Goal: Obtain resource: Download file/media

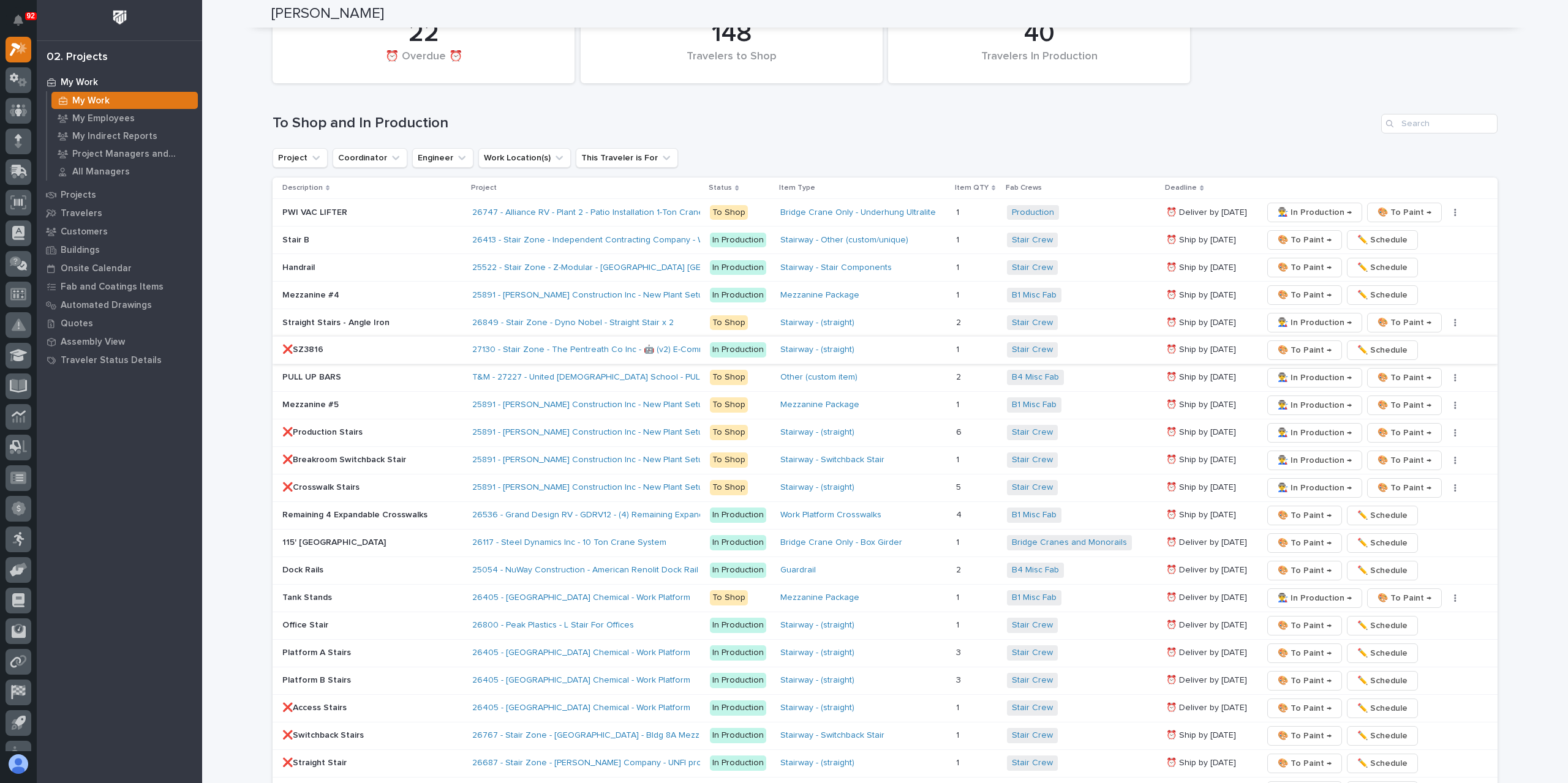
scroll to position [1315, 0]
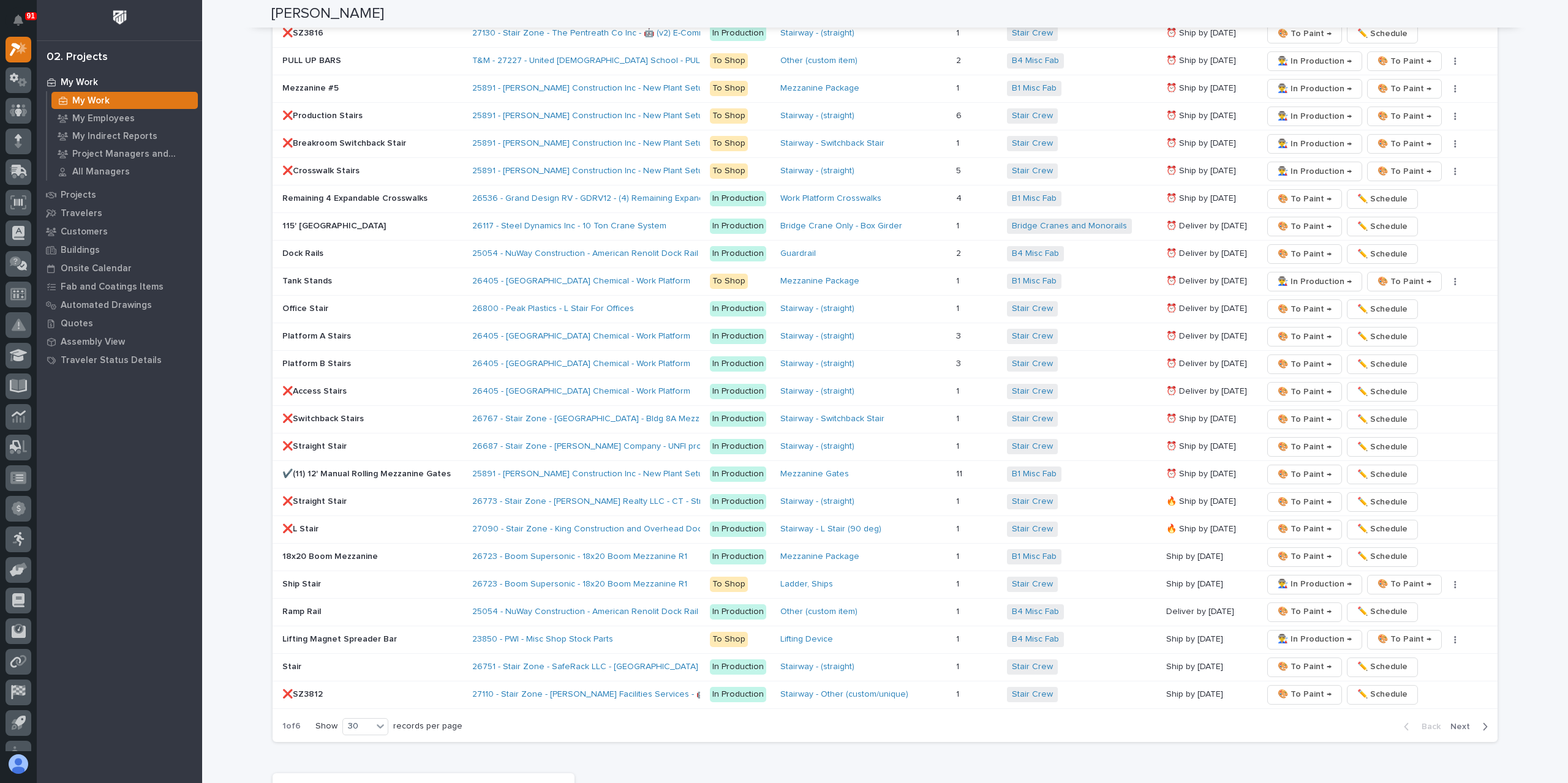
scroll to position [1837, 0]
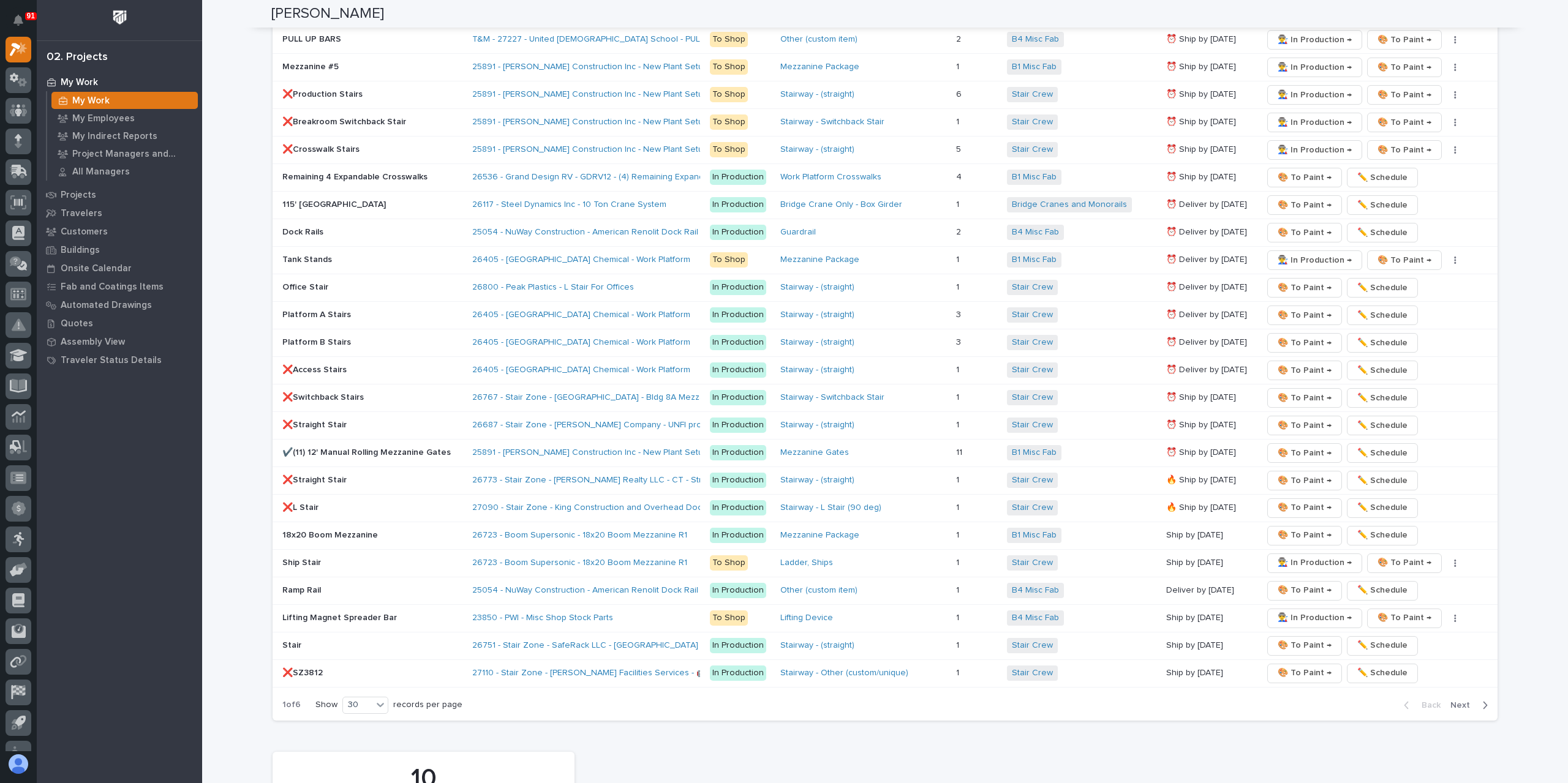
click at [308, 530] on p "18x20 Boom Mezzanine" at bounding box center [372, 535] width 180 height 10
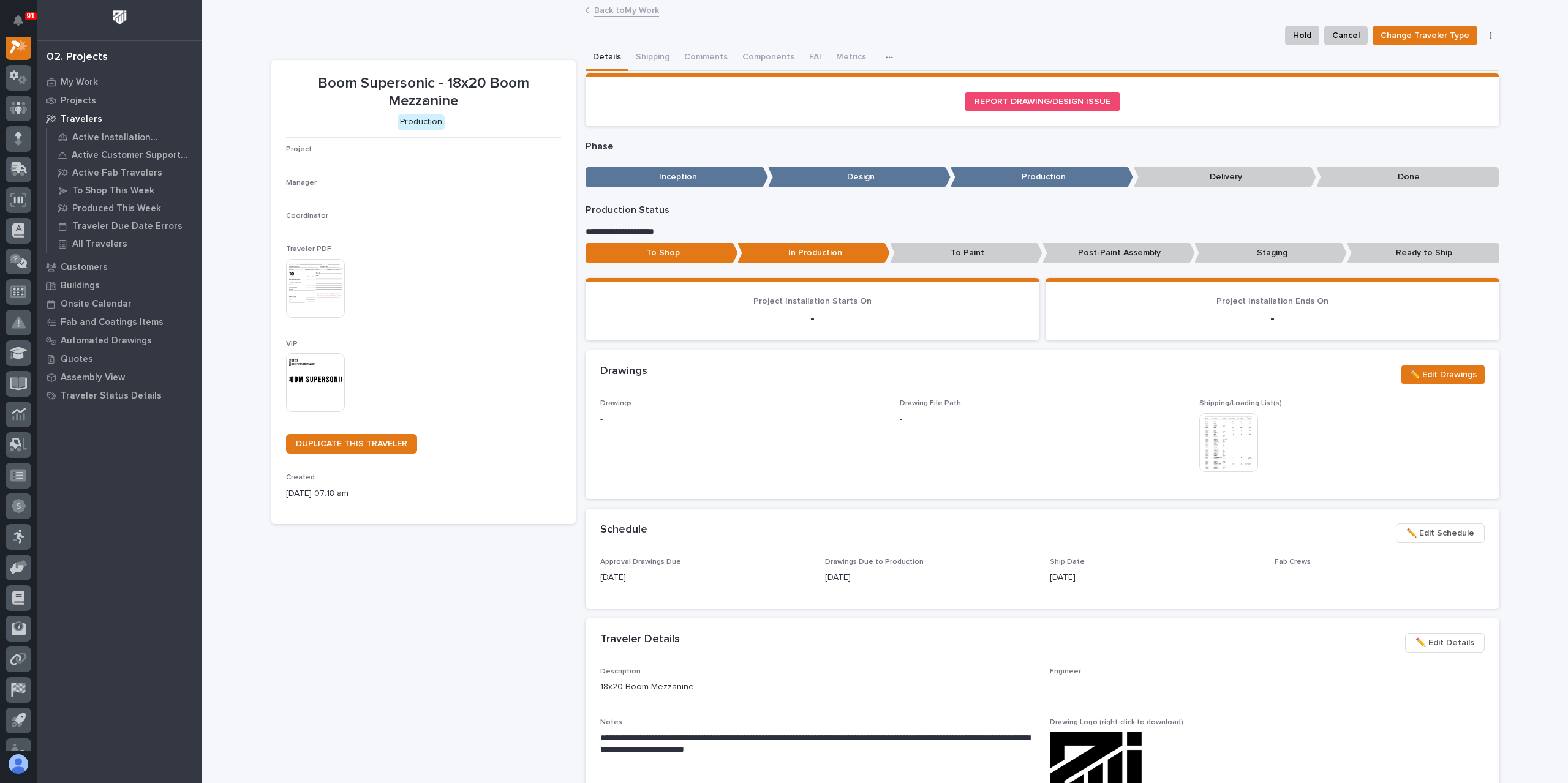
scroll to position [30, 0]
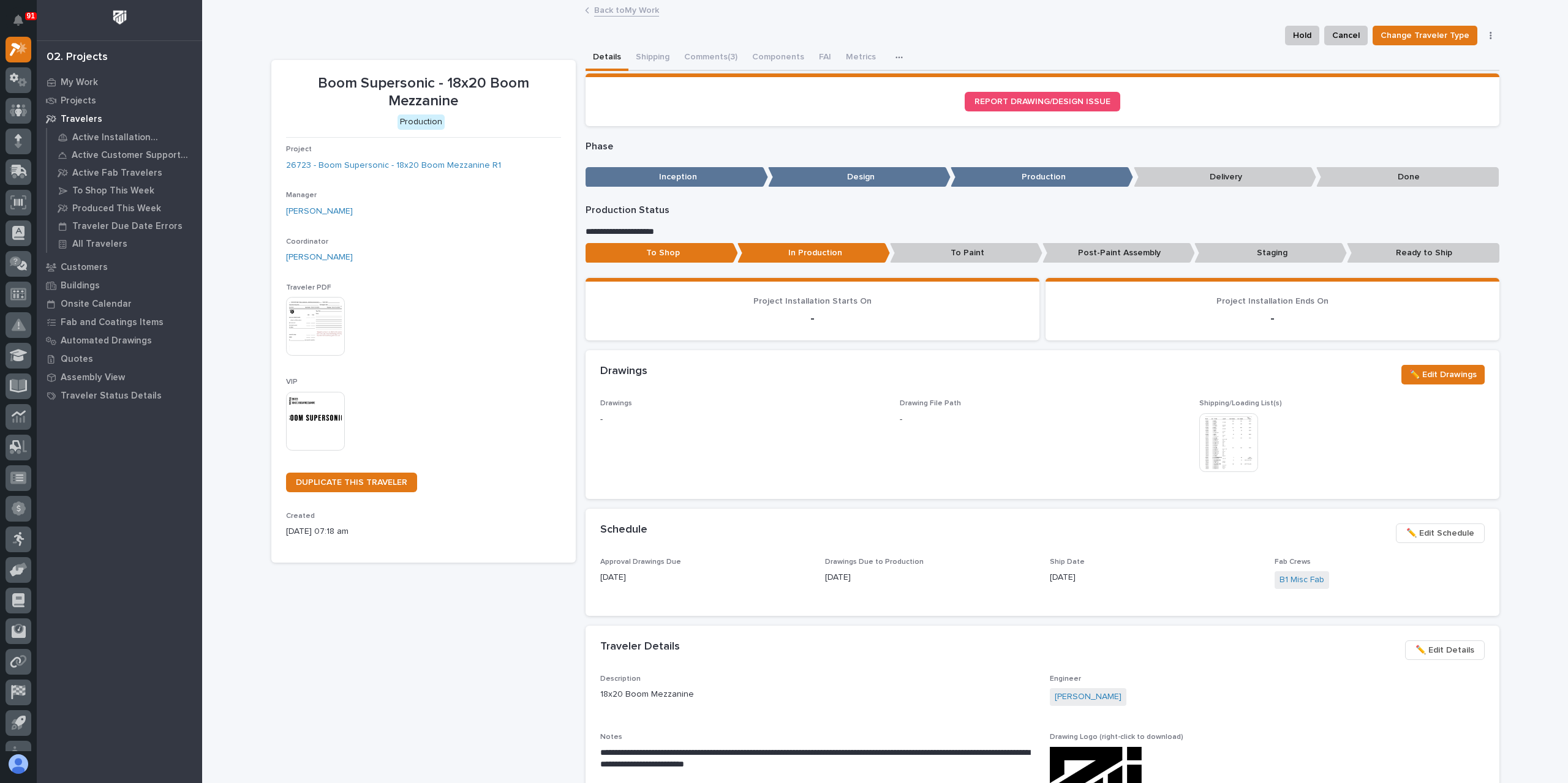
click at [1434, 526] on span "✏️ Edit Schedule" at bounding box center [1440, 533] width 68 height 15
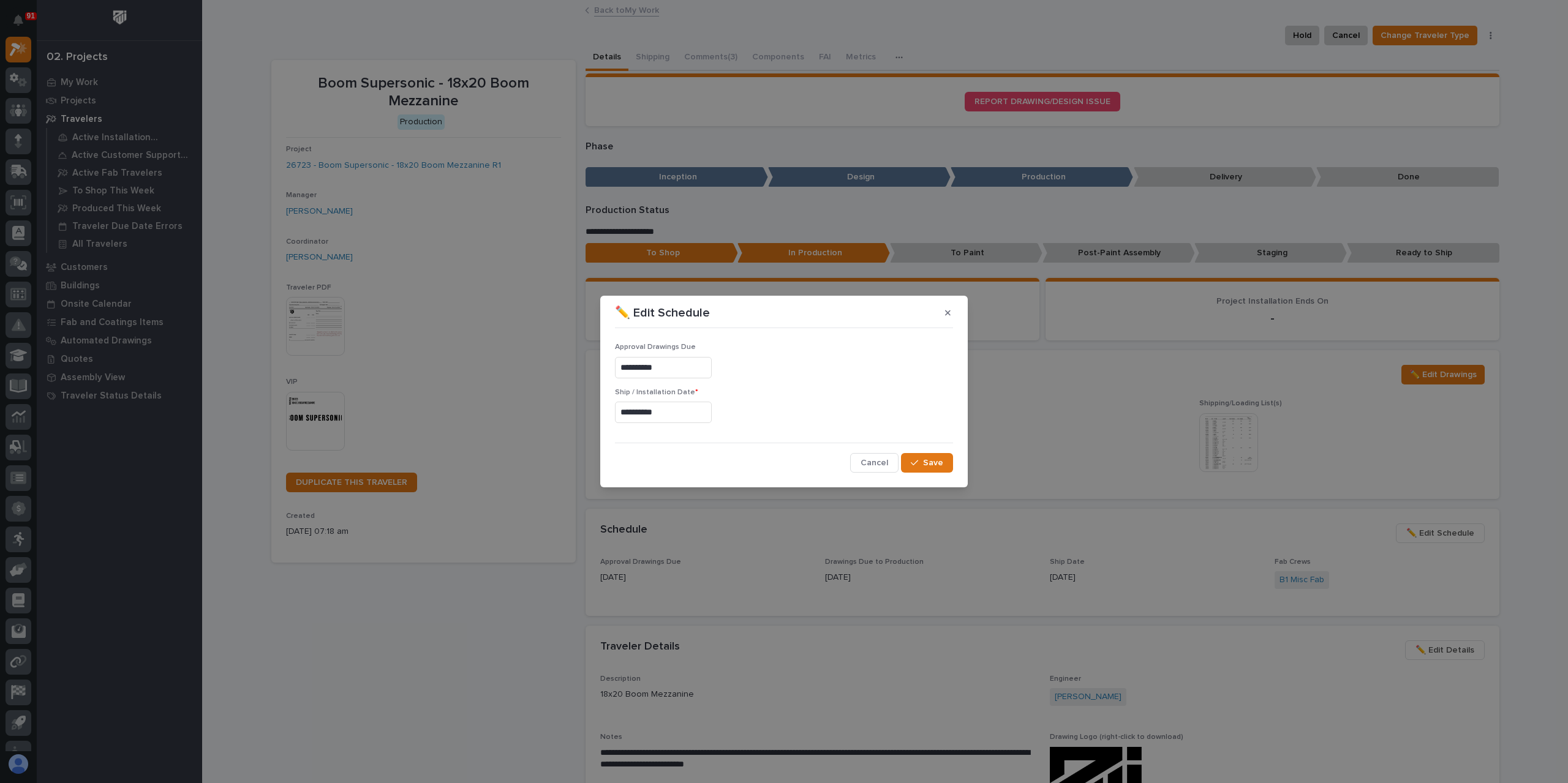
click at [688, 414] on input "**********" at bounding box center [663, 413] width 97 height 21
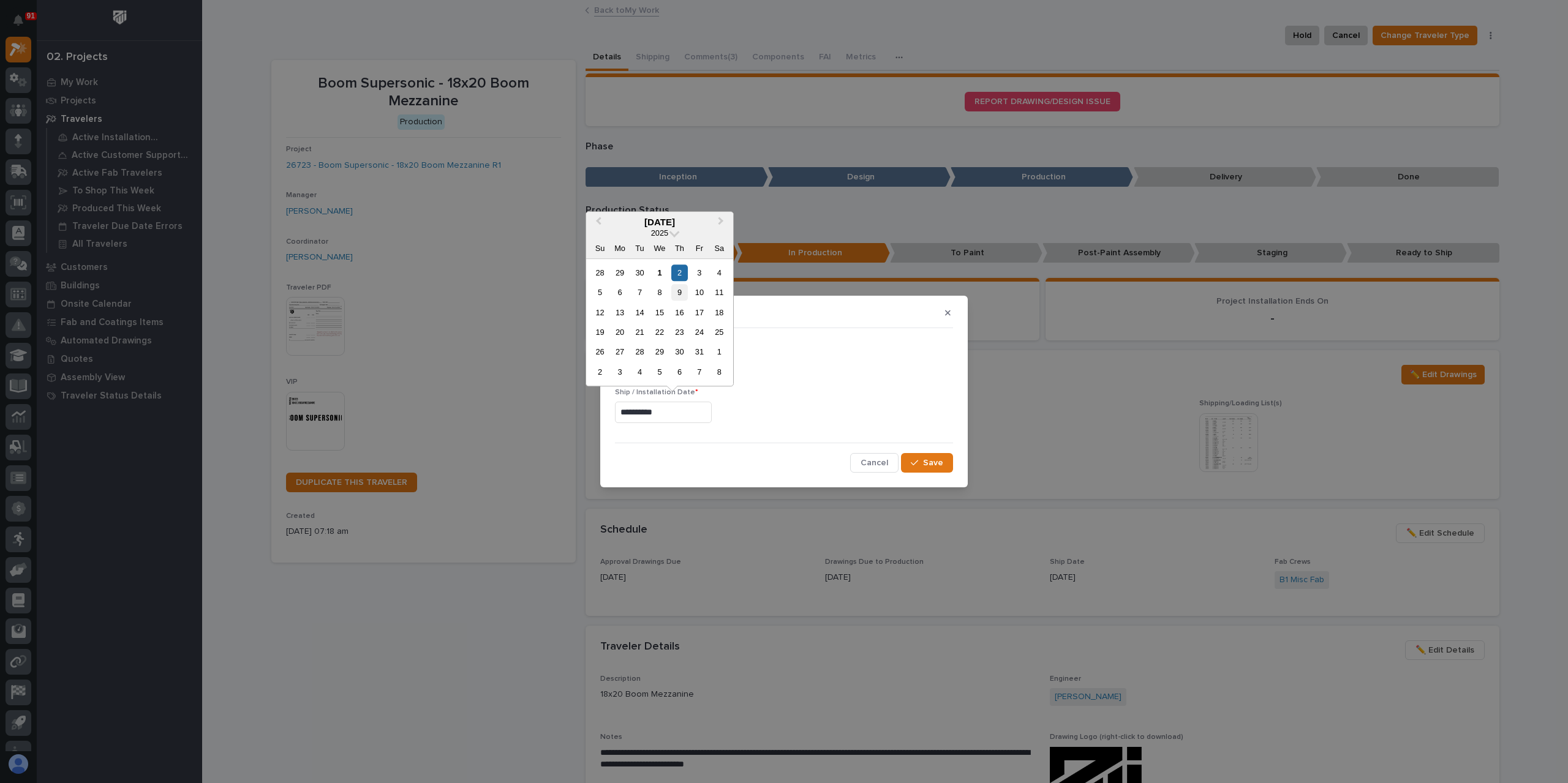
click at [682, 296] on div "9" at bounding box center [679, 293] width 16 height 16
type input "**********"
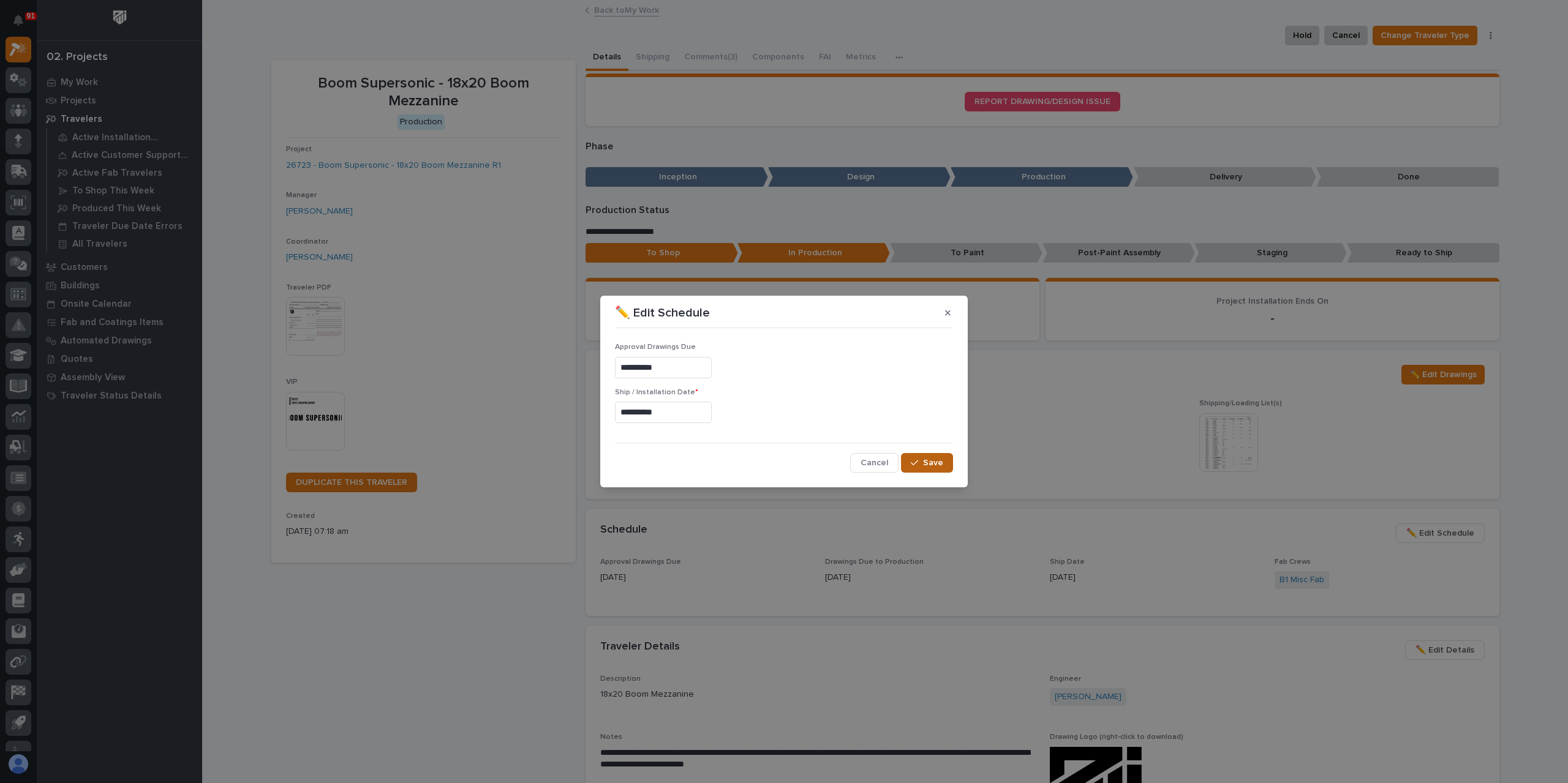
click at [947, 464] on button "Save" at bounding box center [927, 463] width 52 height 20
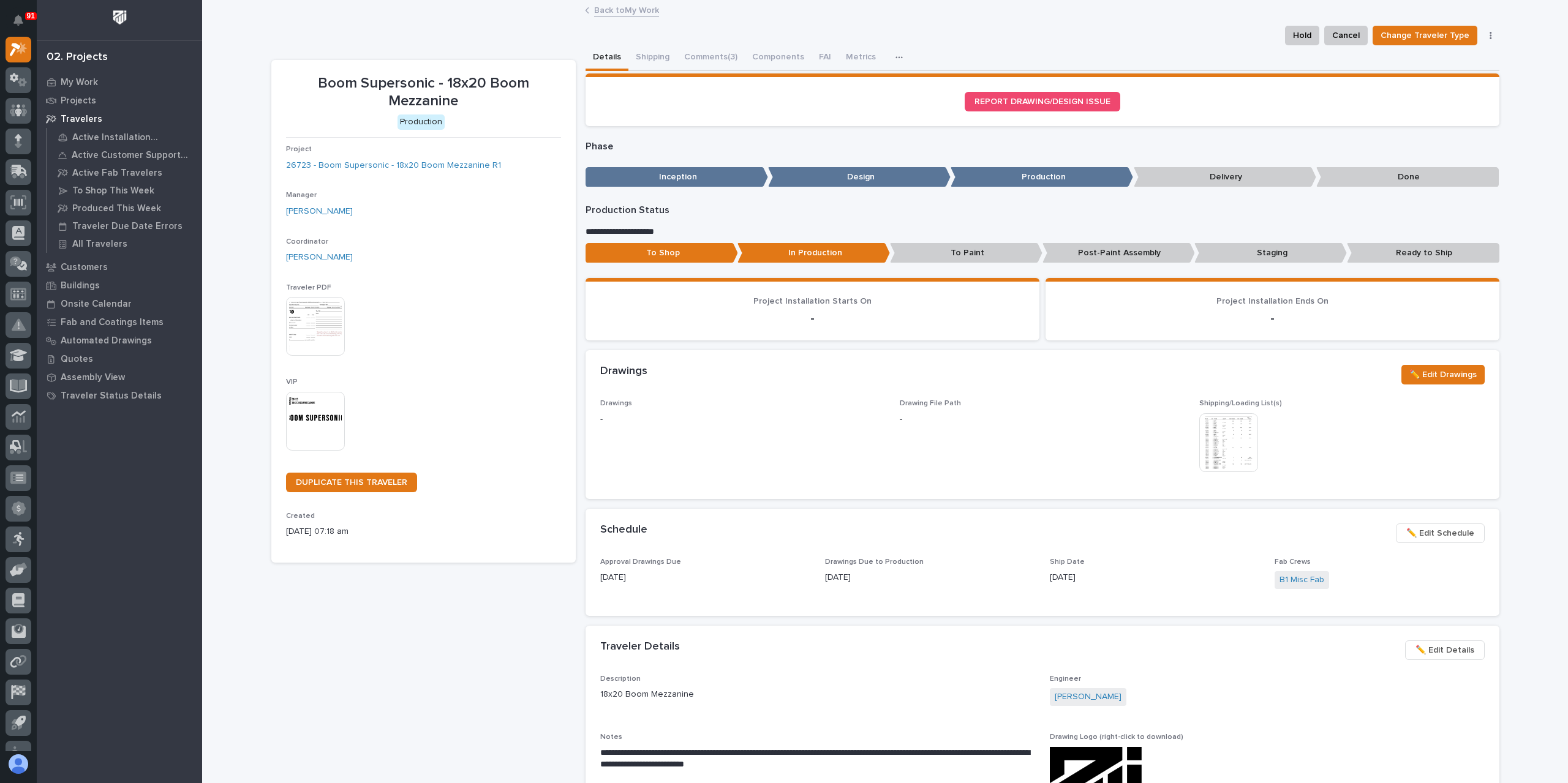
click at [621, 11] on link "Back to My Work" at bounding box center [626, 9] width 65 height 14
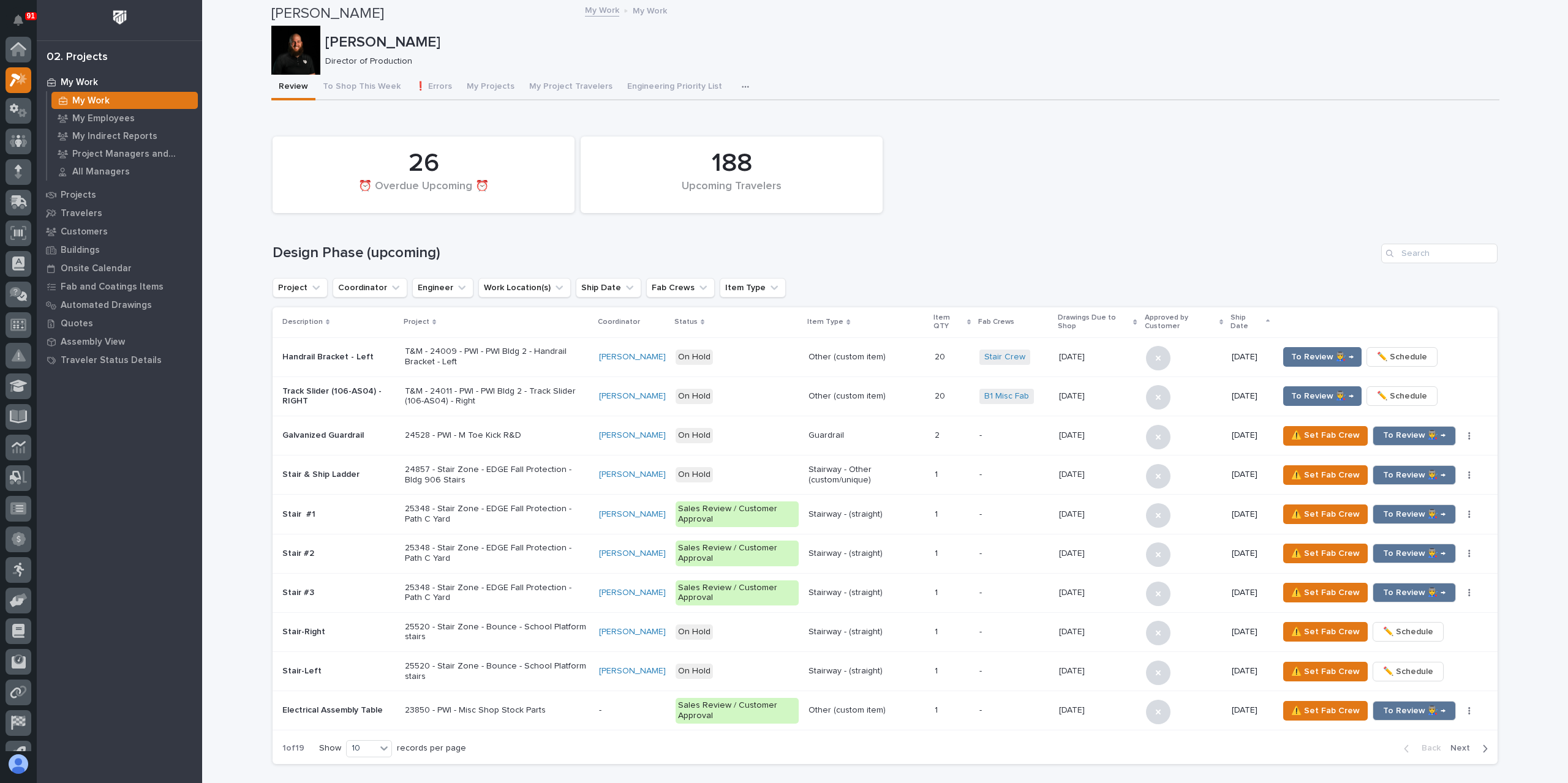
scroll to position [33, 0]
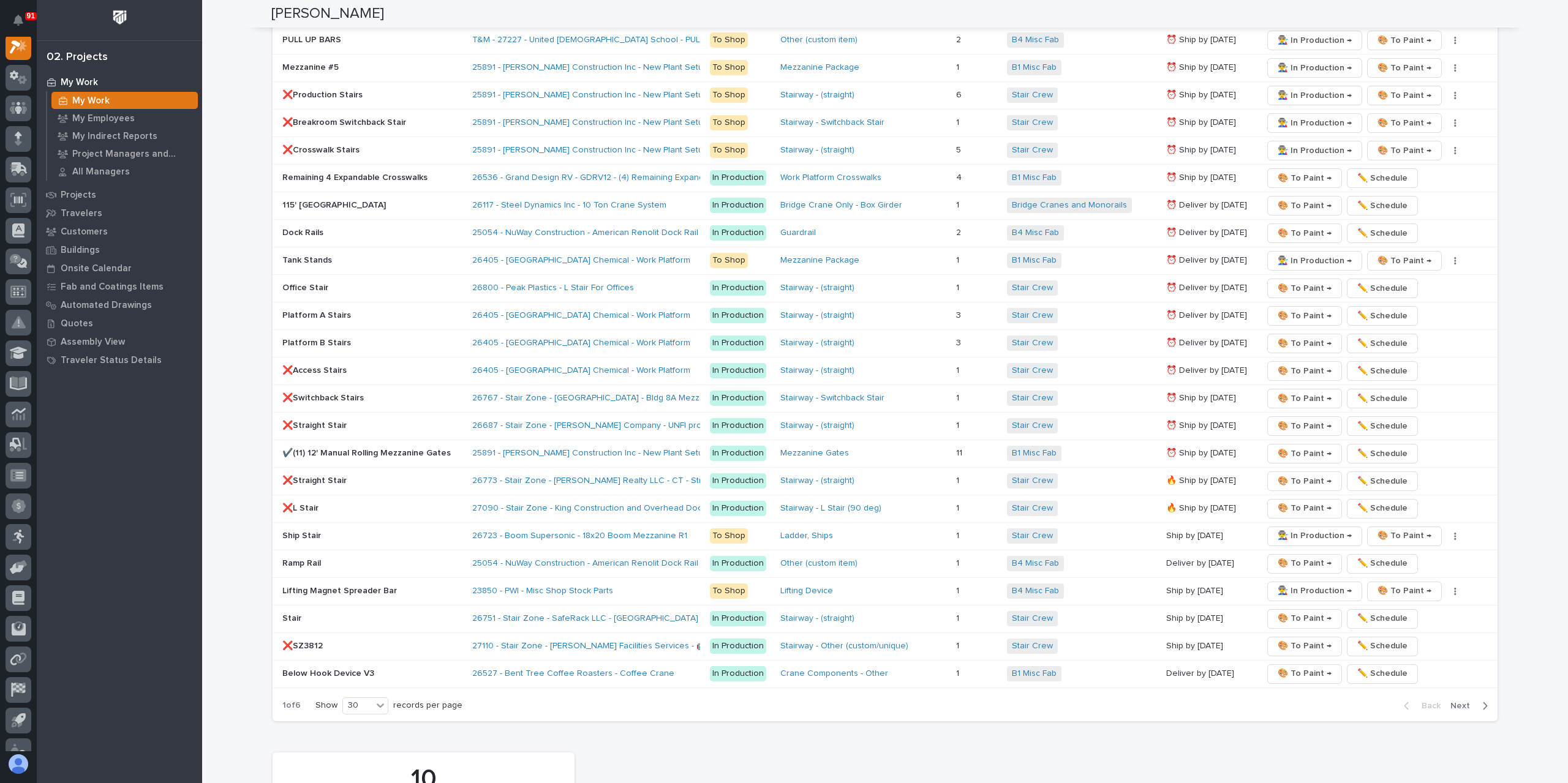
click at [296, 531] on p "Ship Stair" at bounding box center [372, 536] width 180 height 10
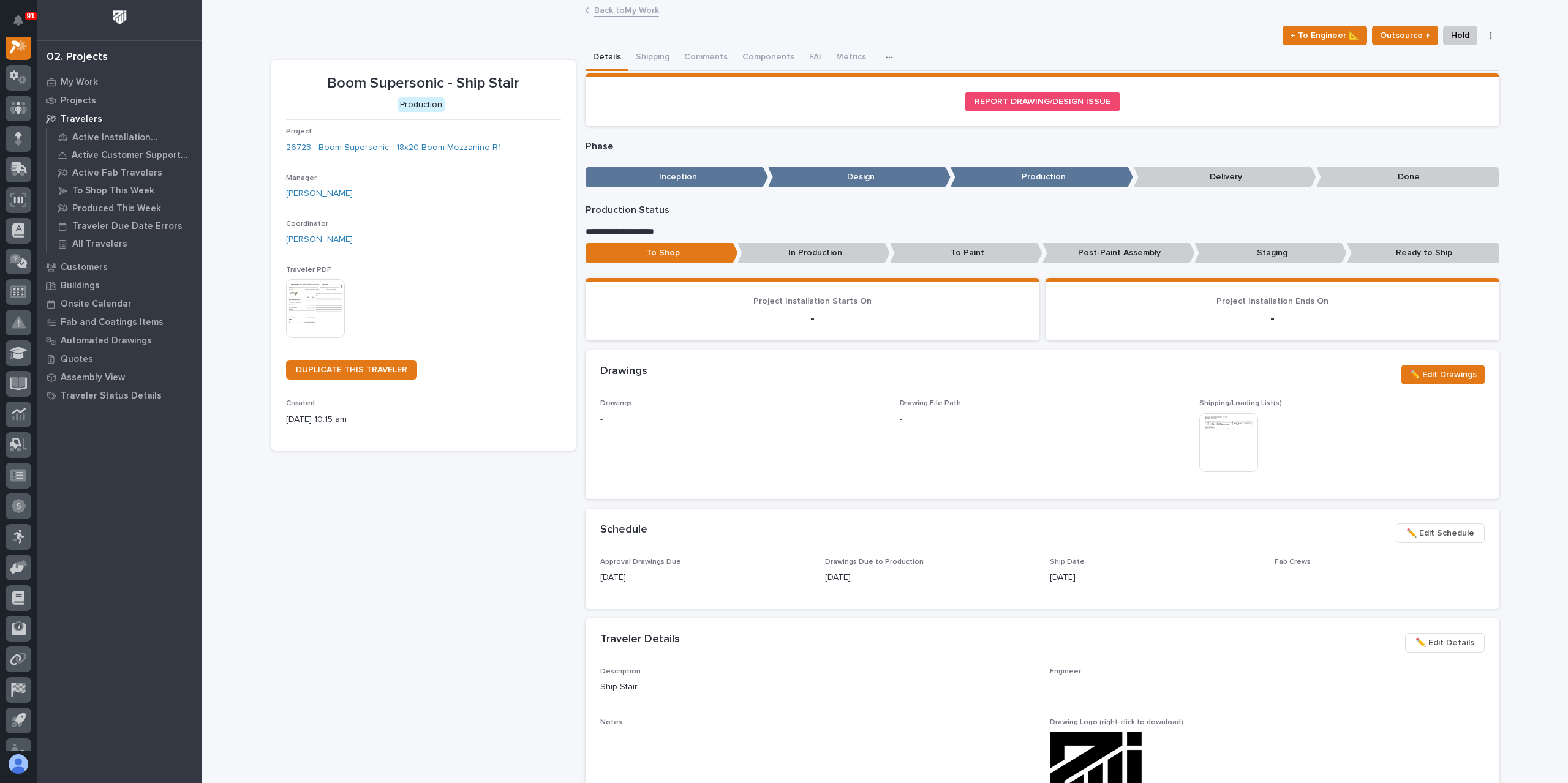
scroll to position [30, 0]
click at [1432, 535] on span "✏️ Edit Schedule" at bounding box center [1440, 533] width 68 height 15
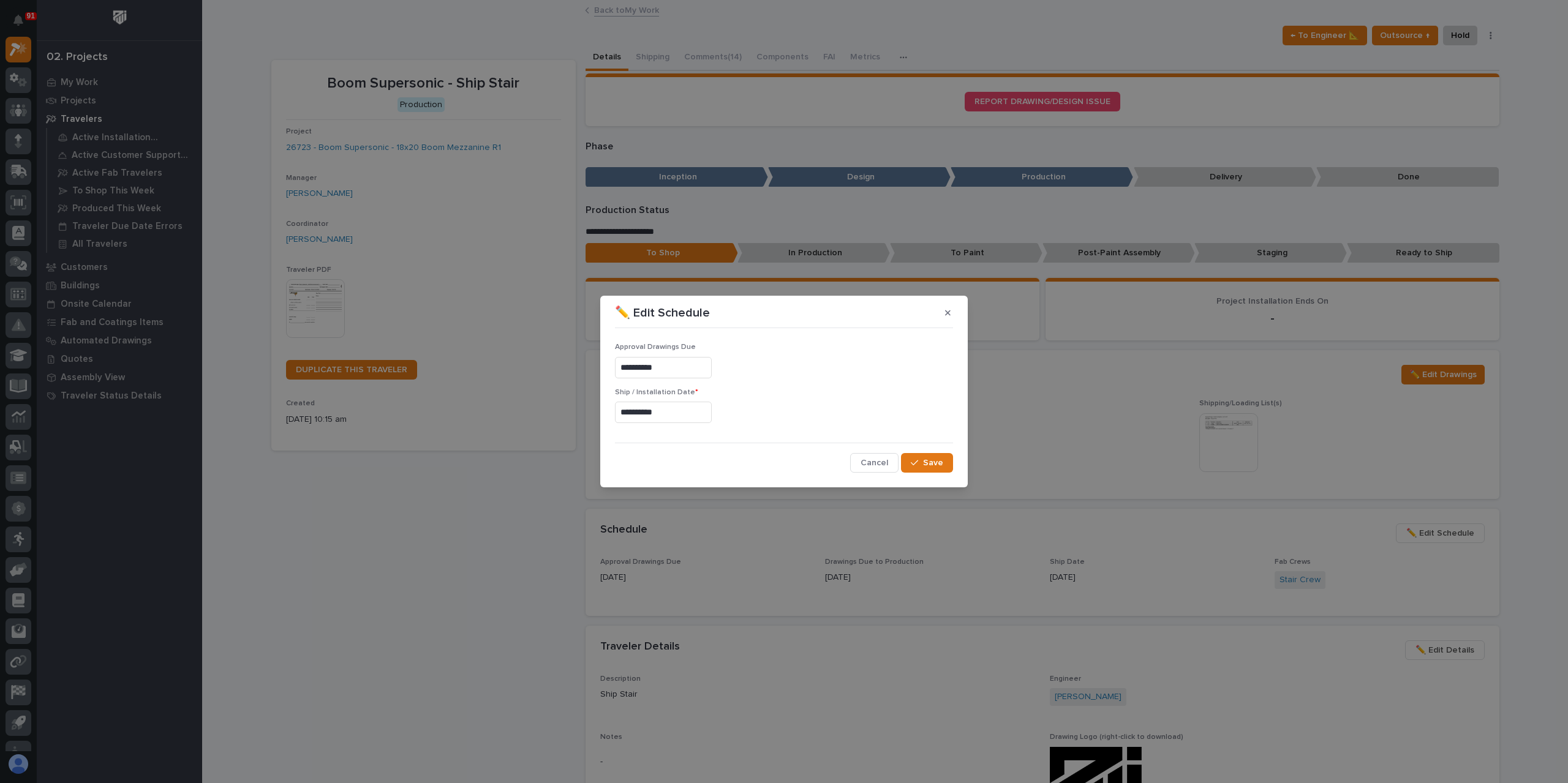
click at [712, 416] on input "**********" at bounding box center [663, 413] width 97 height 21
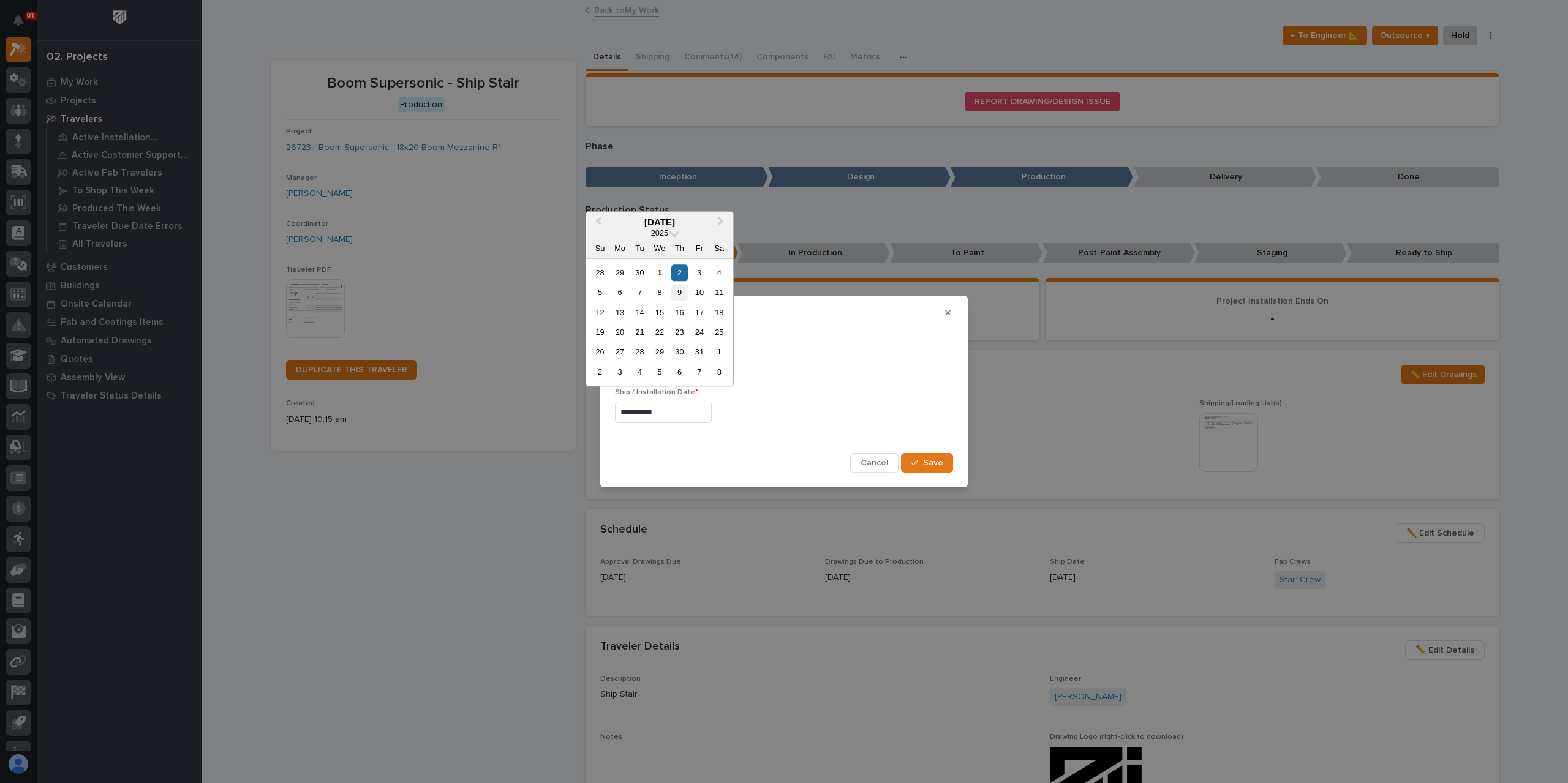
click at [678, 296] on div "9" at bounding box center [679, 293] width 16 height 16
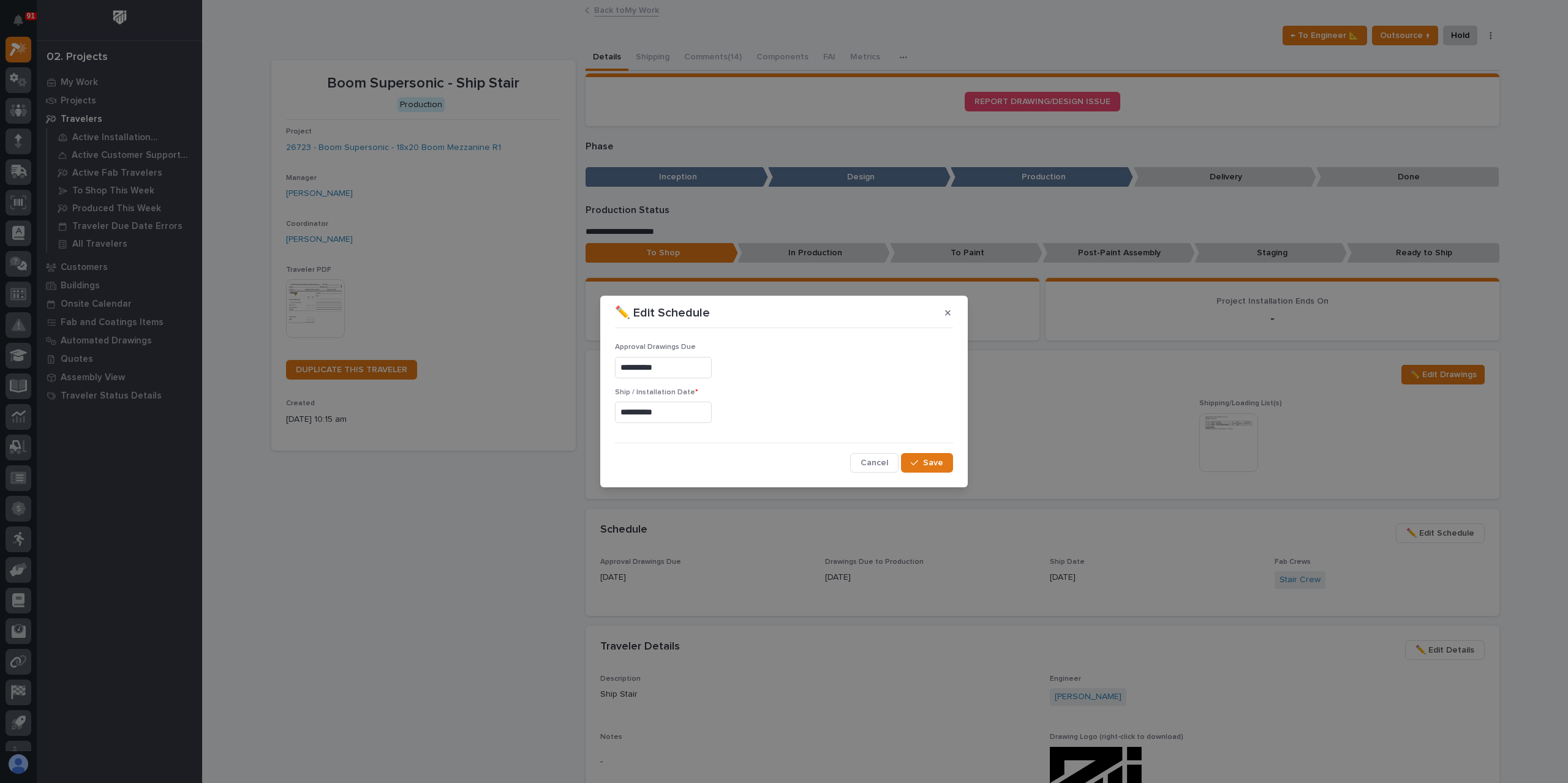
type input "**********"
click at [937, 466] on span "Save" at bounding box center [933, 463] width 20 height 11
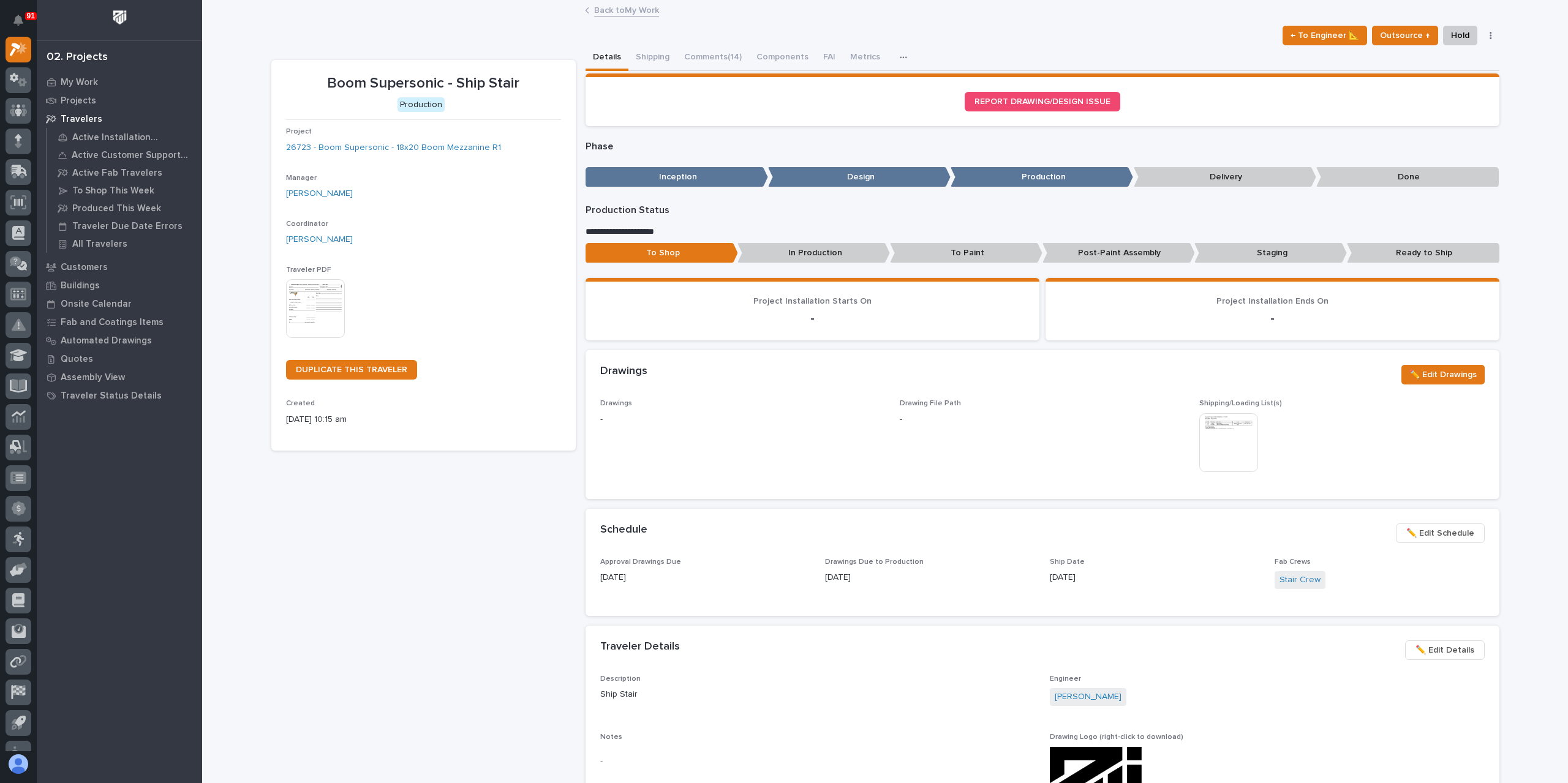
click at [614, 10] on link "Back to My Work" at bounding box center [626, 9] width 65 height 14
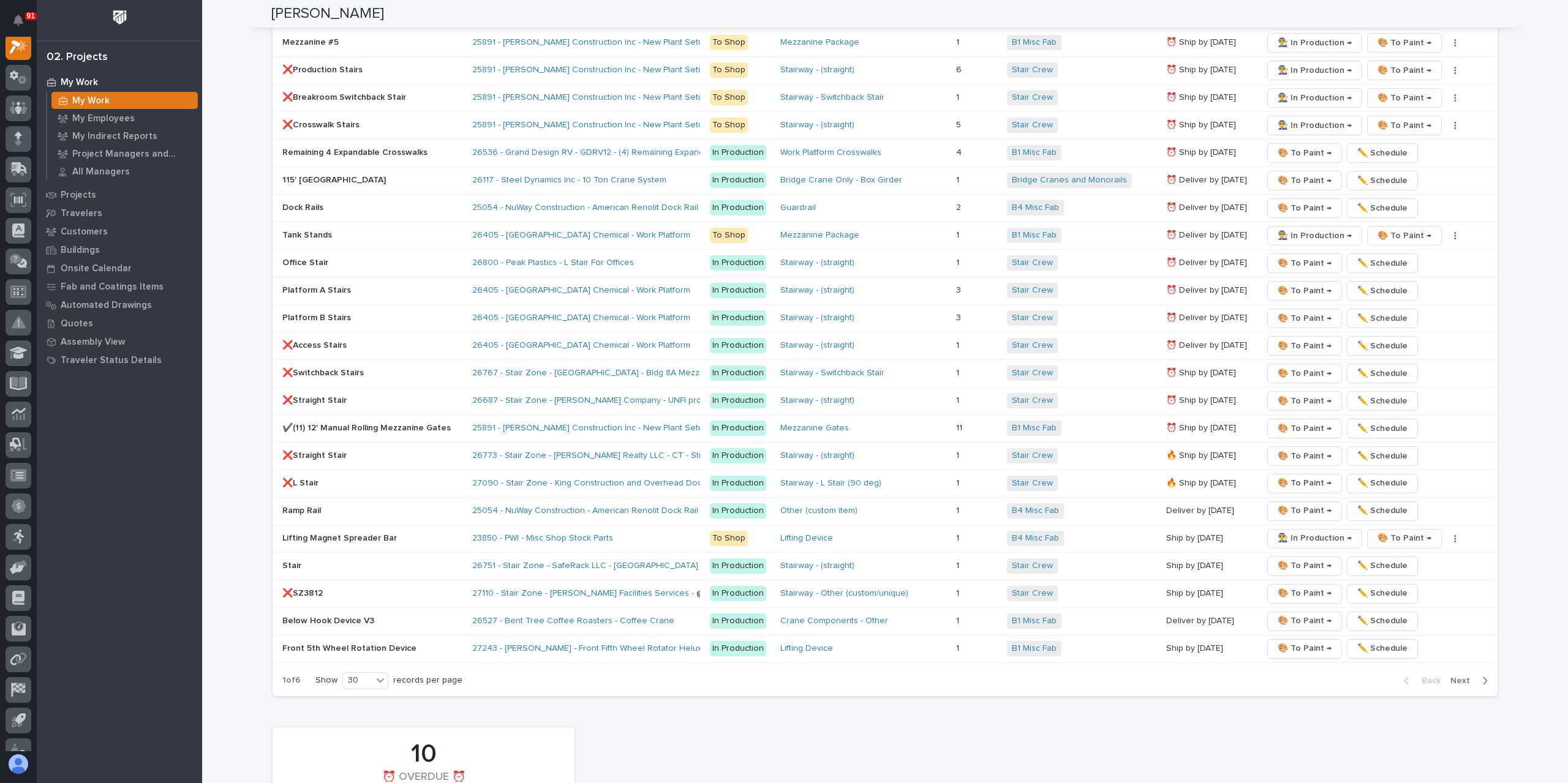
scroll to position [1898, 0]
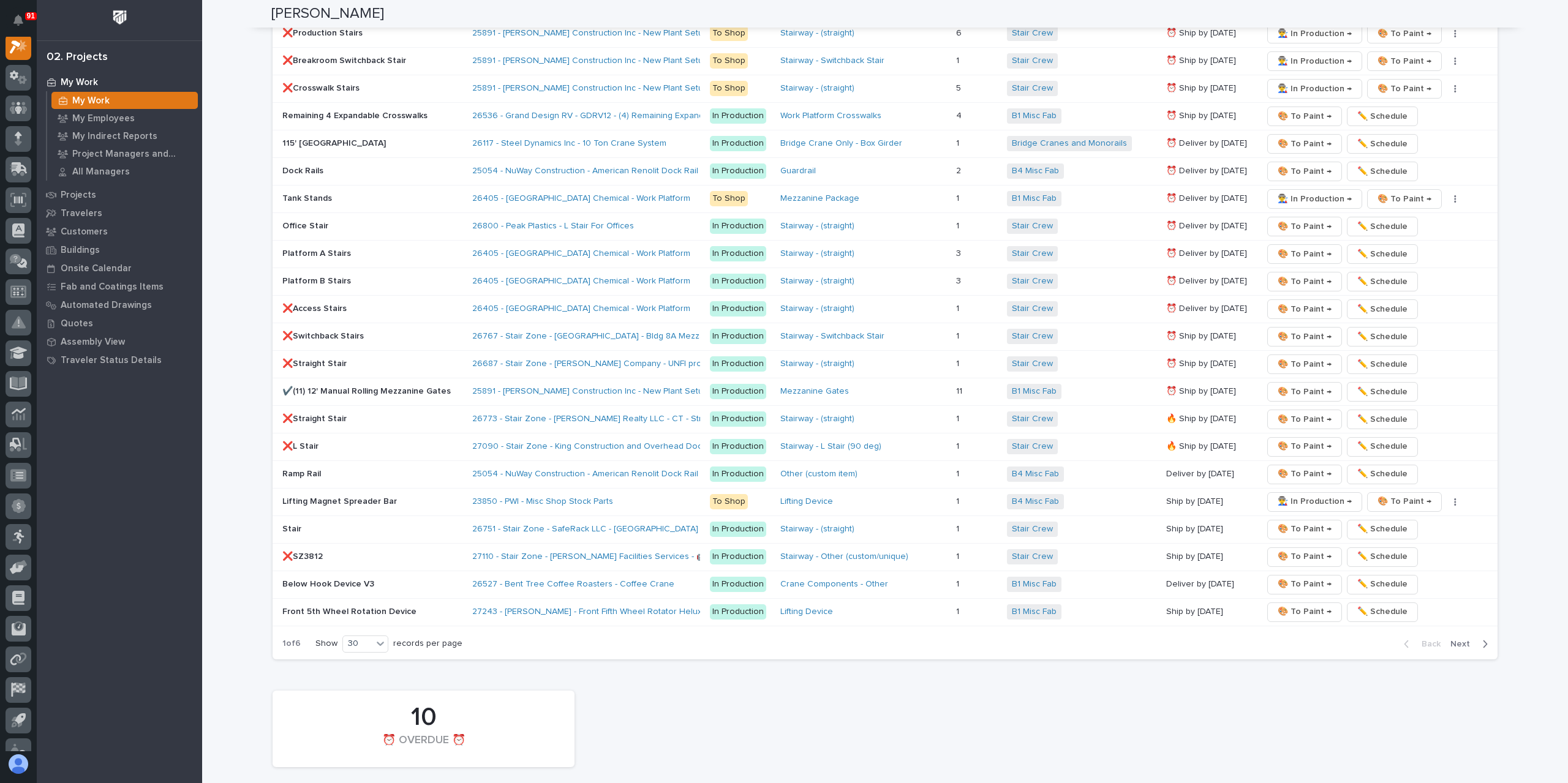
click at [351, 497] on p "Lifting Magnet Spreader Bar" at bounding box center [372, 502] width 180 height 10
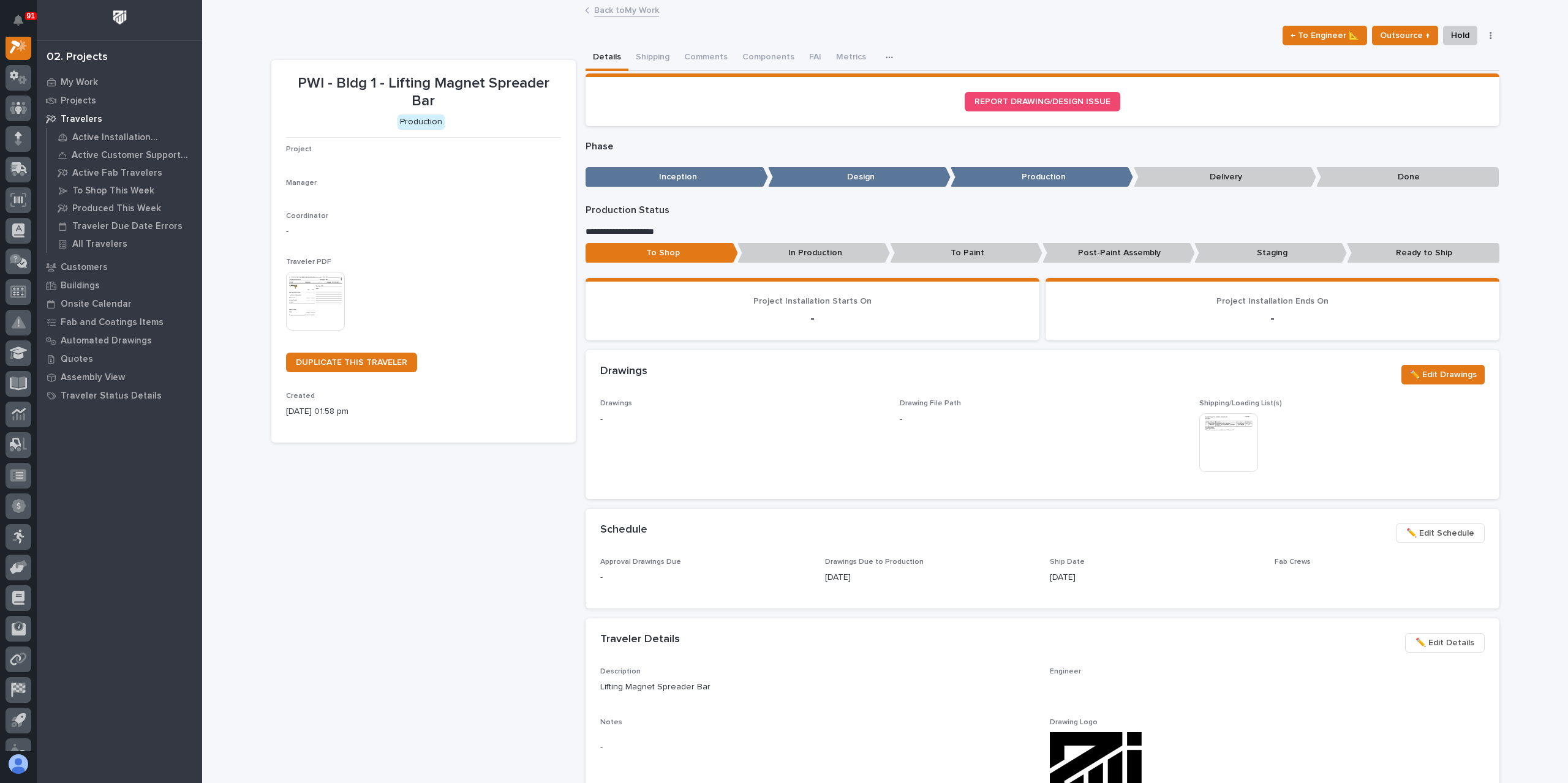
scroll to position [30, 0]
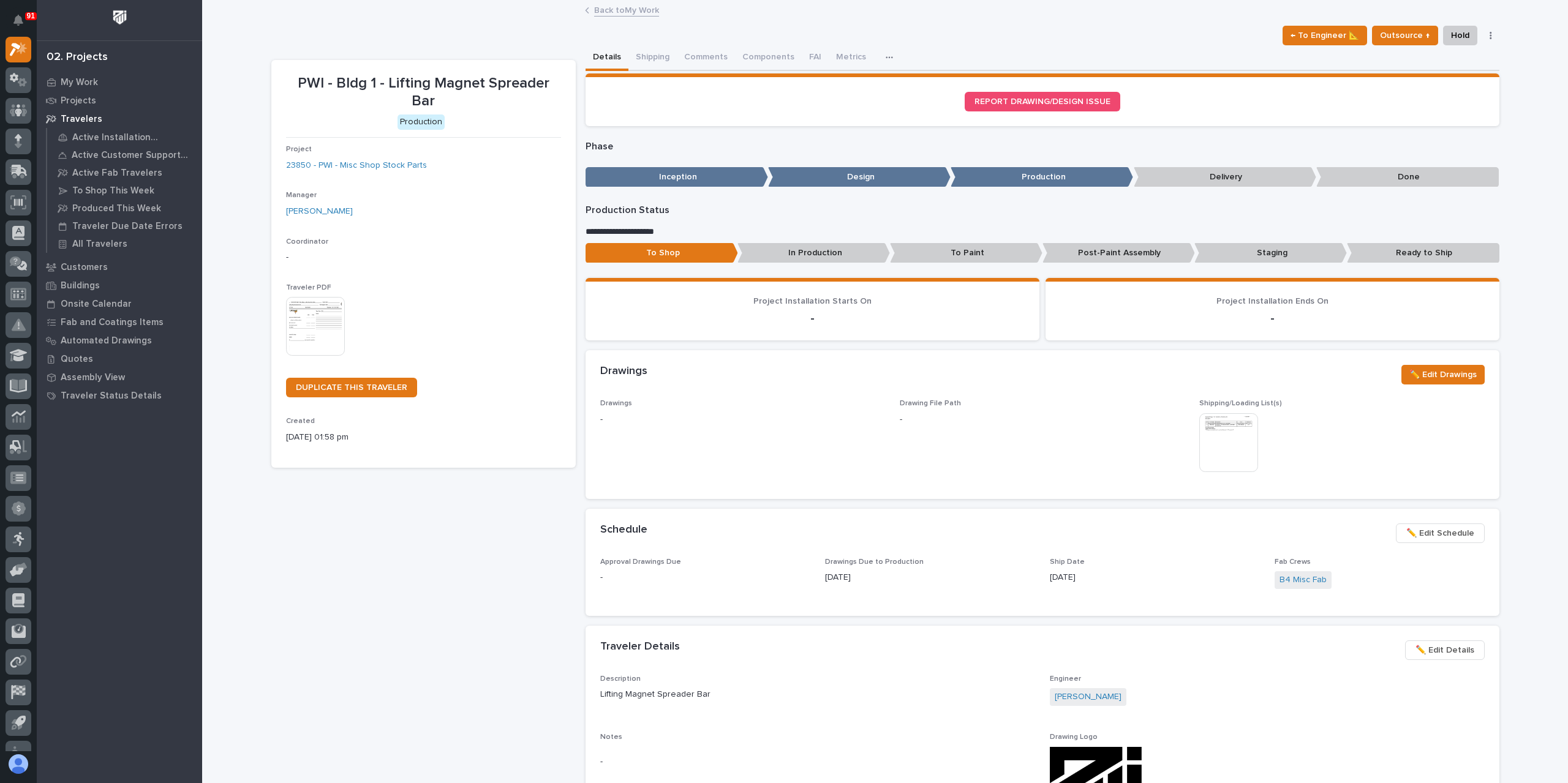
click at [1426, 536] on span "✏️ Edit Schedule" at bounding box center [1440, 533] width 68 height 15
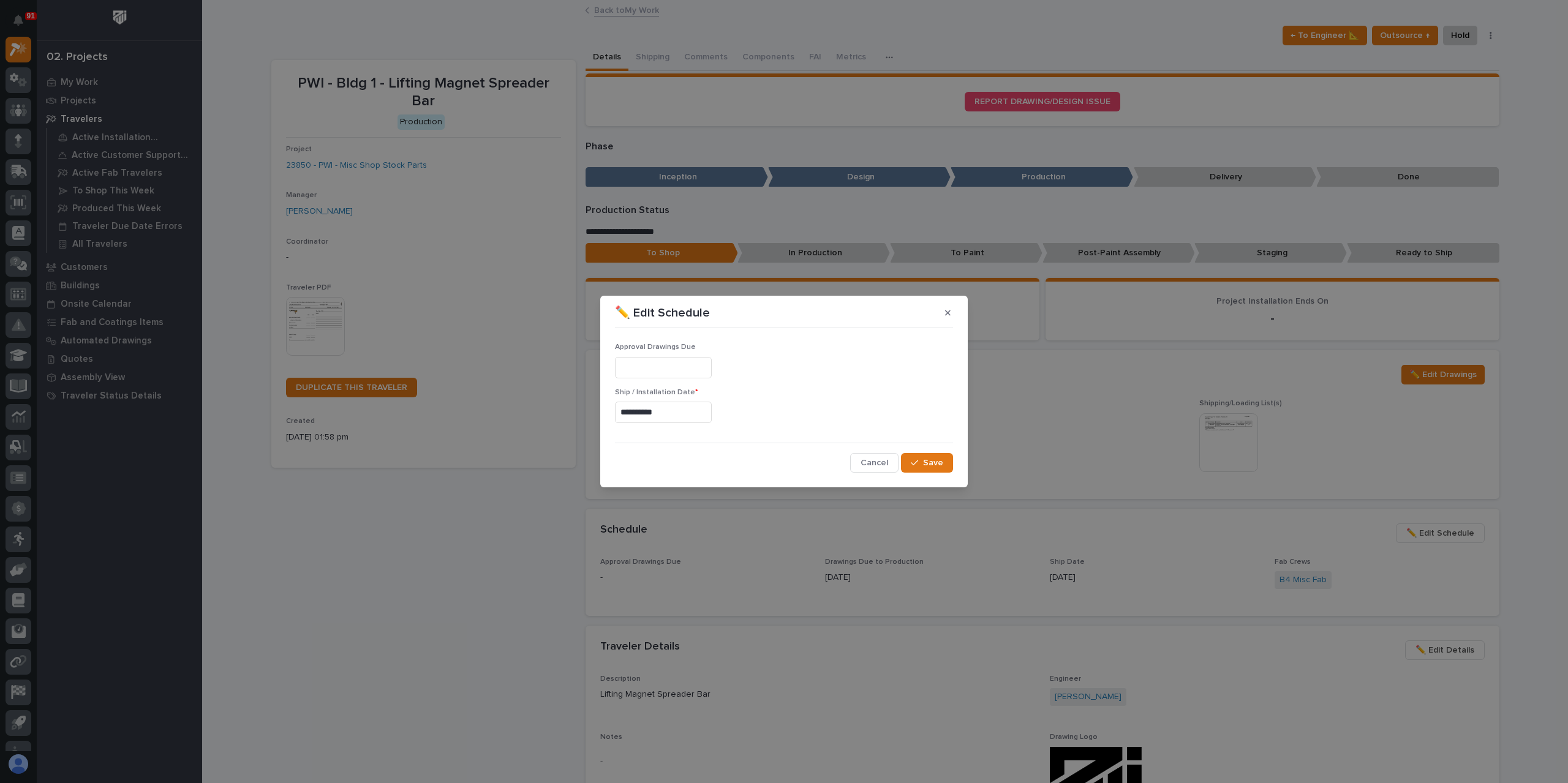
click at [710, 421] on input "**********" at bounding box center [663, 413] width 97 height 21
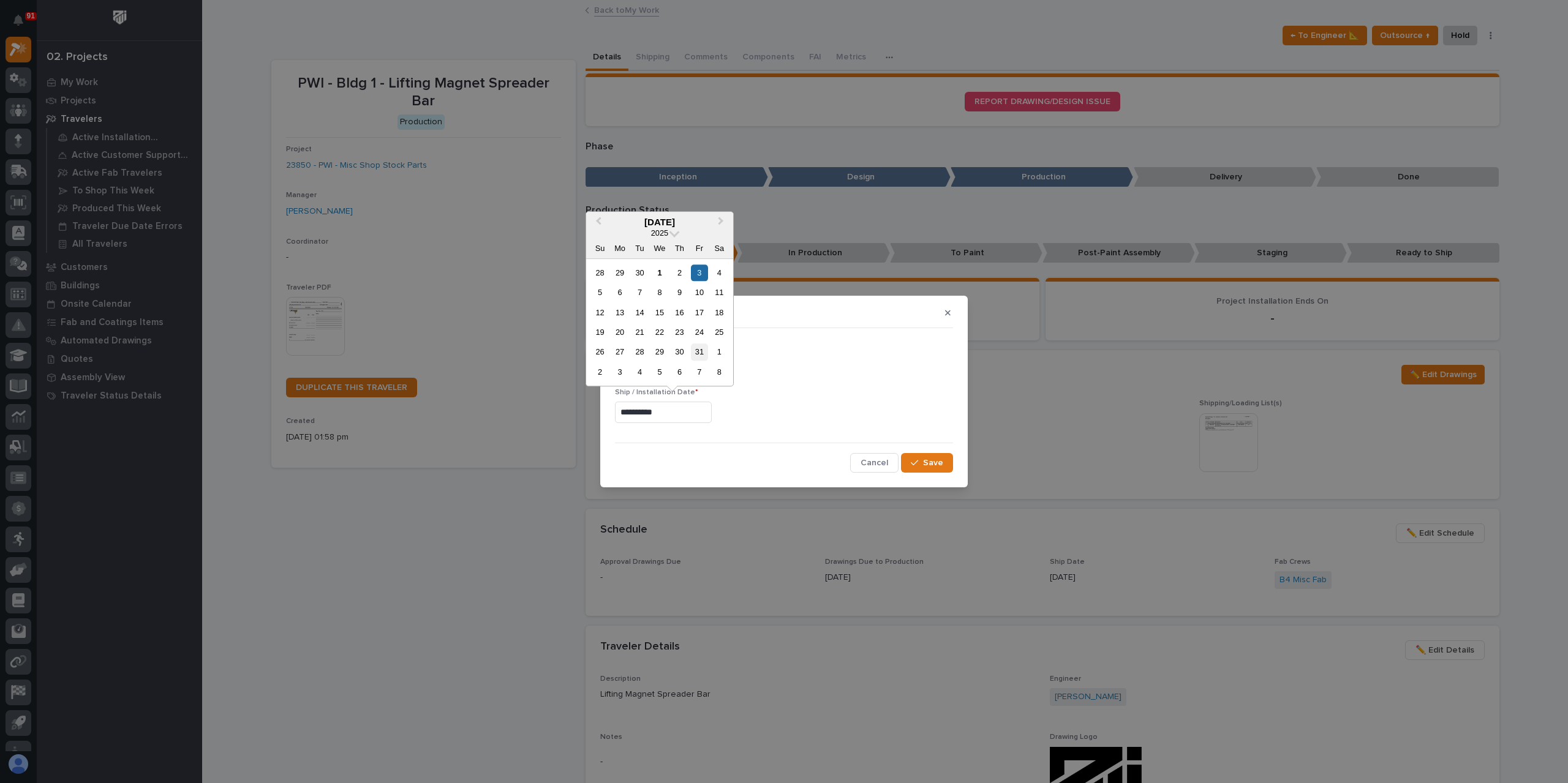
click at [707, 352] on div "31" at bounding box center [699, 353] width 16 height 16
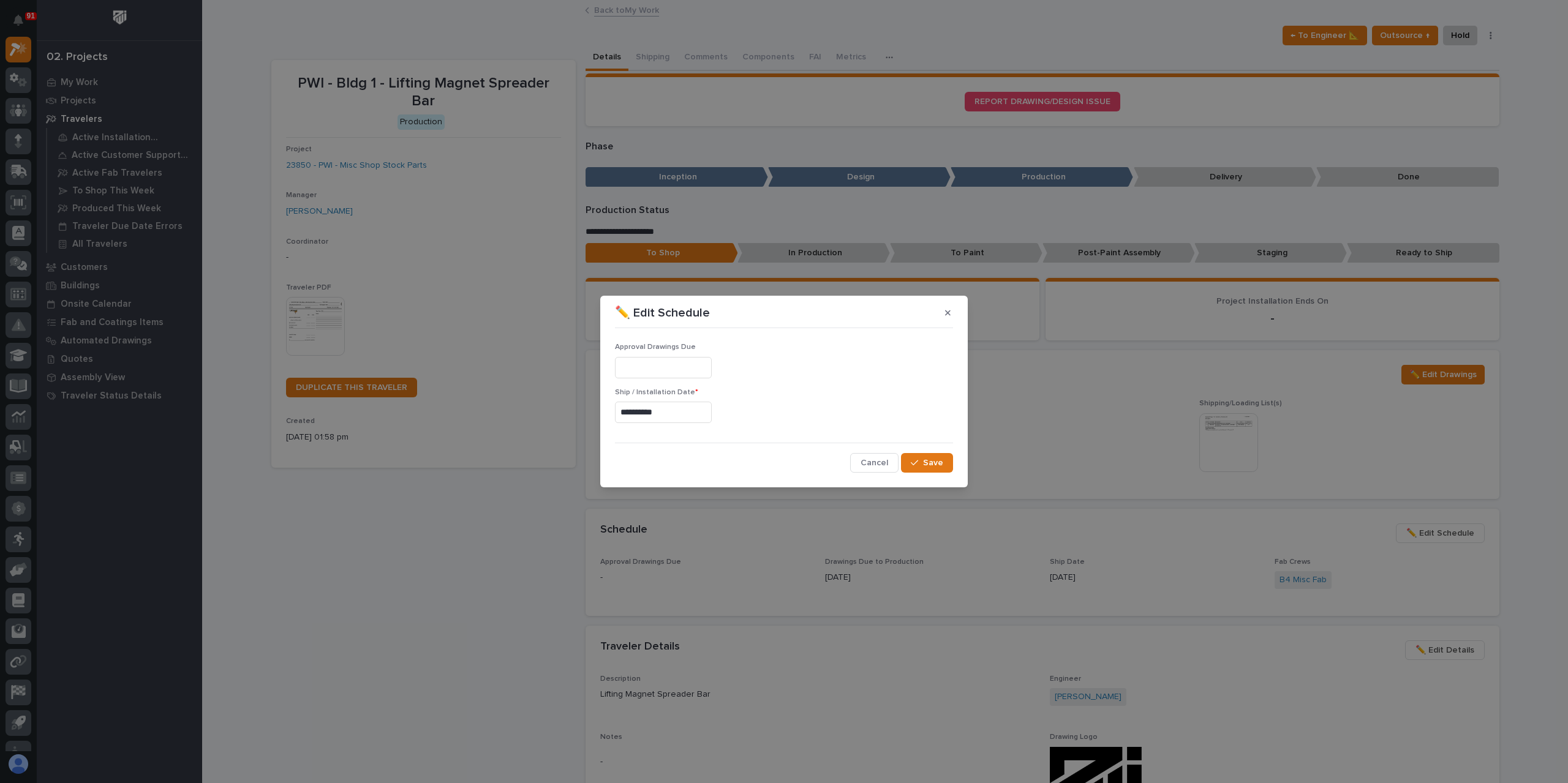
type input "**********"
click at [917, 461] on icon "button" at bounding box center [915, 463] width 8 height 9
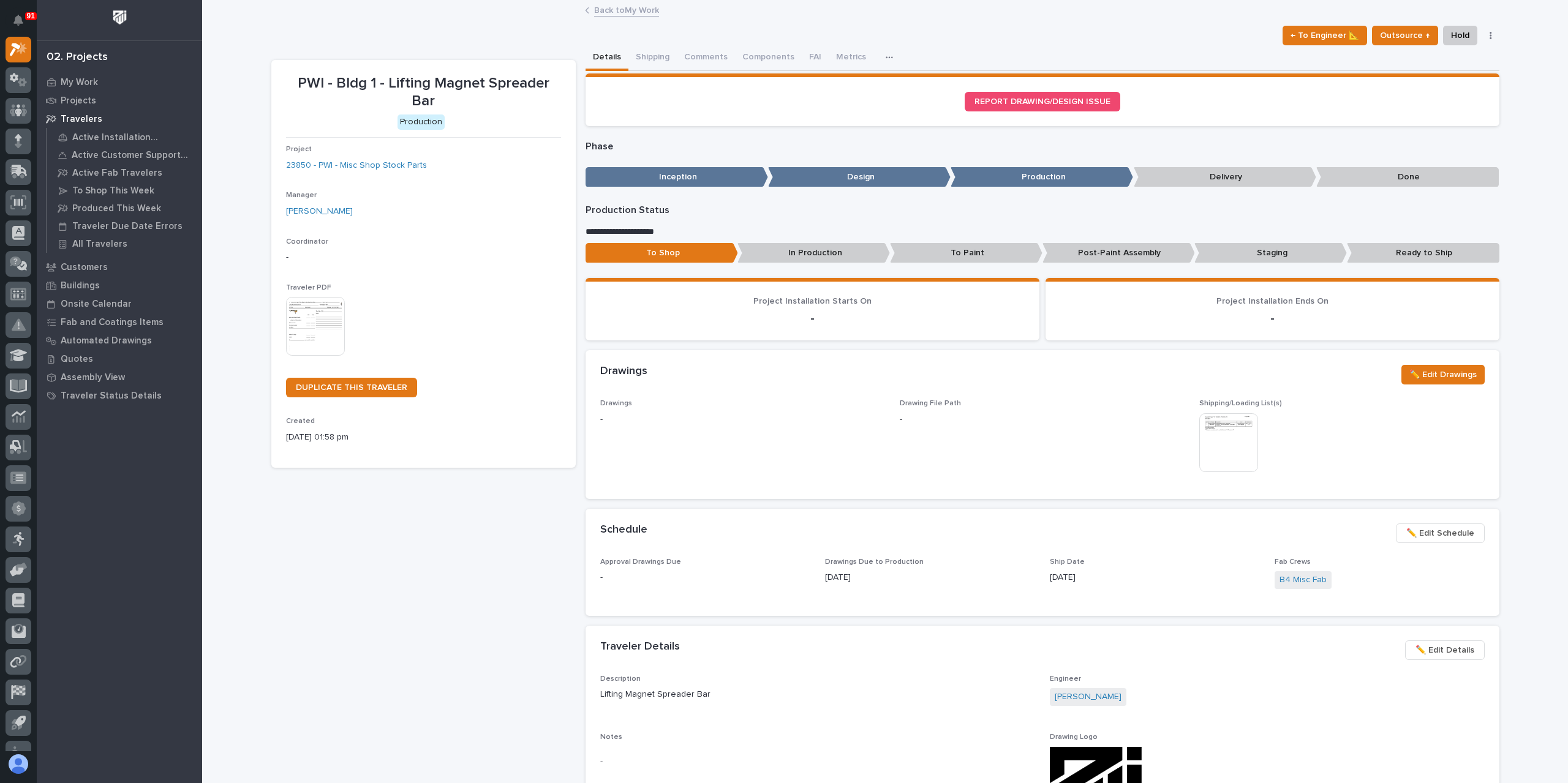
click at [624, 10] on link "Back to My Work" at bounding box center [626, 9] width 65 height 14
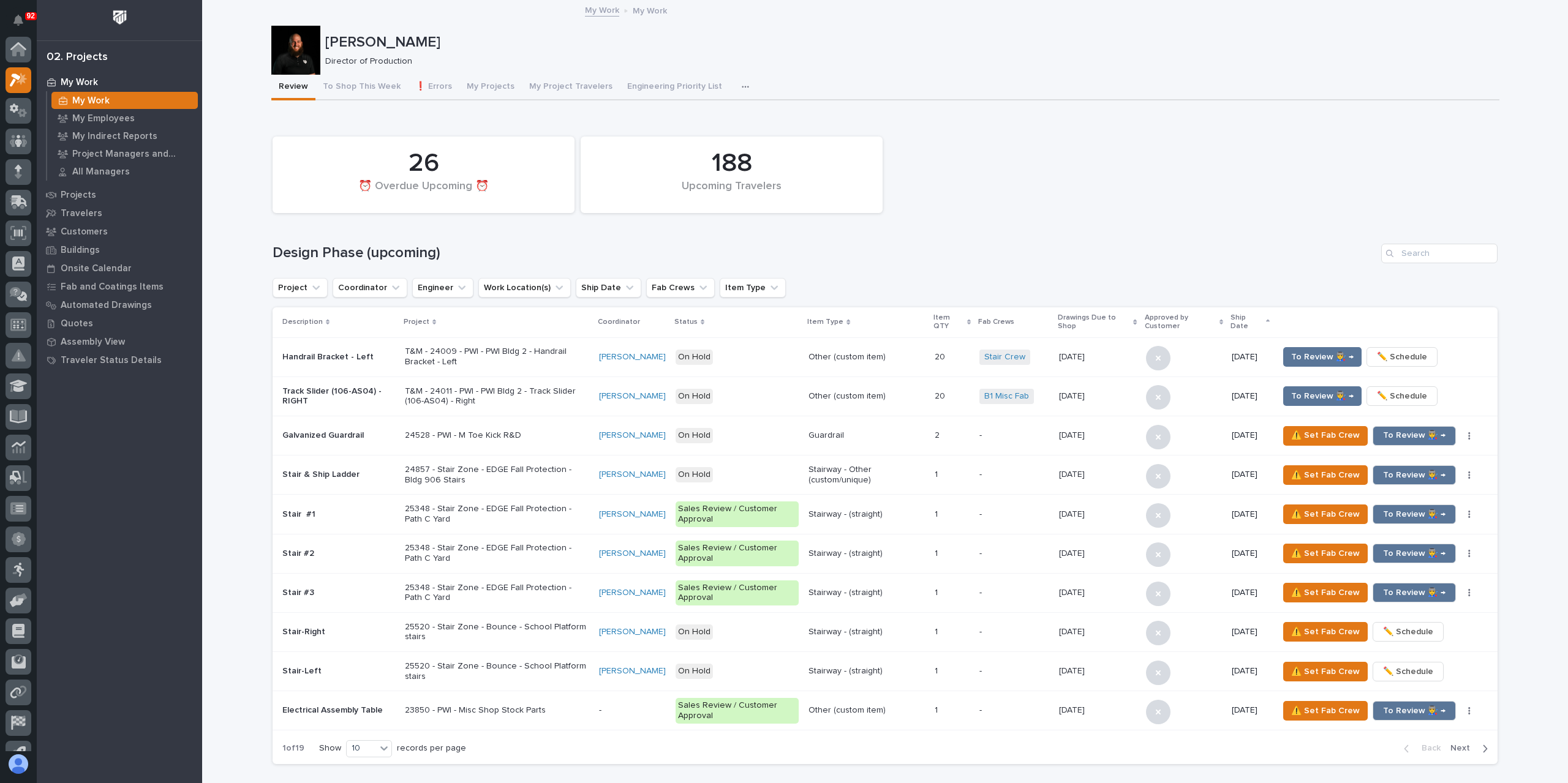
scroll to position [33, 0]
click at [15, 135] on icon at bounding box center [18, 135] width 8 height 7
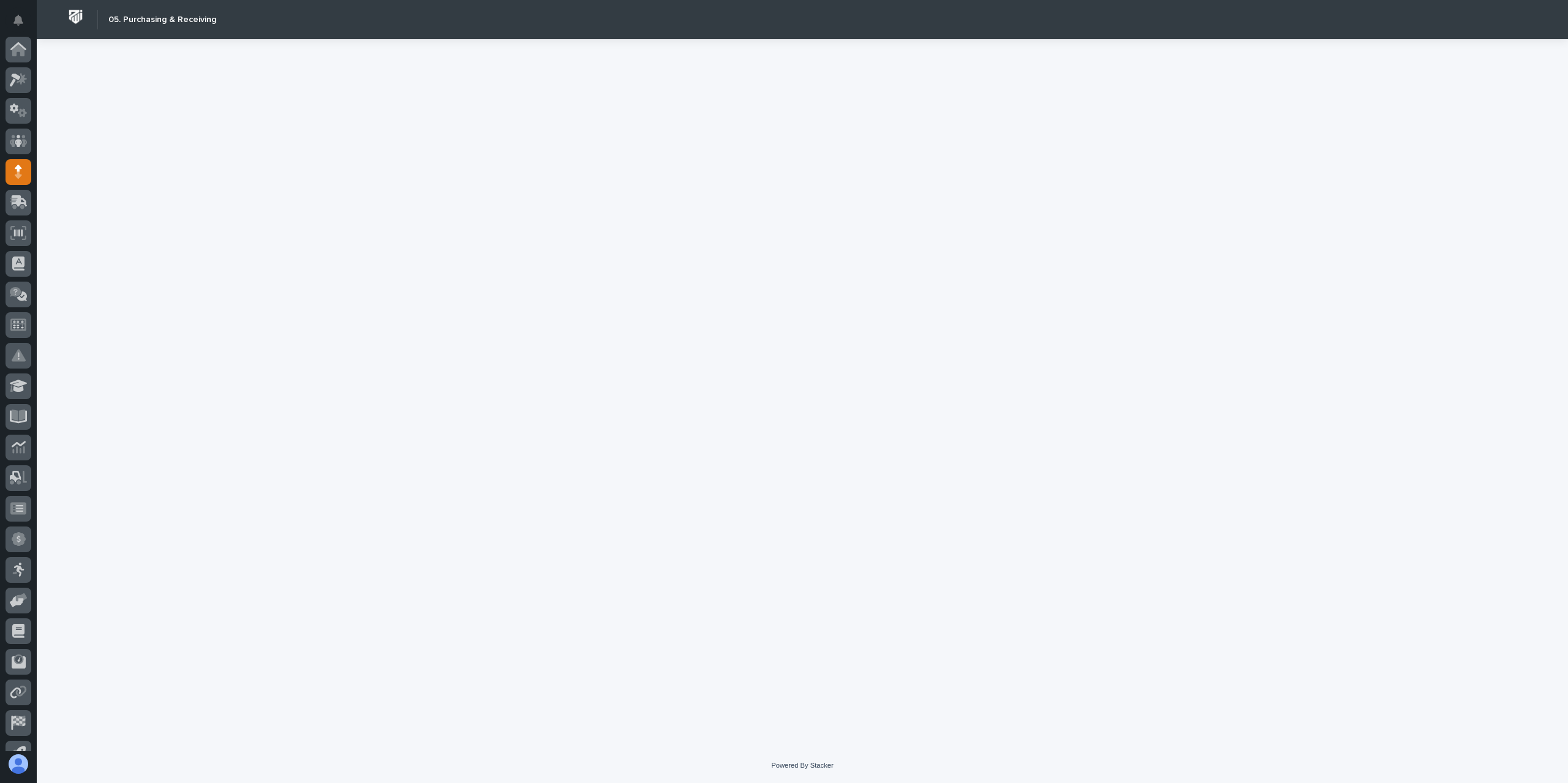
scroll to position [81, 0]
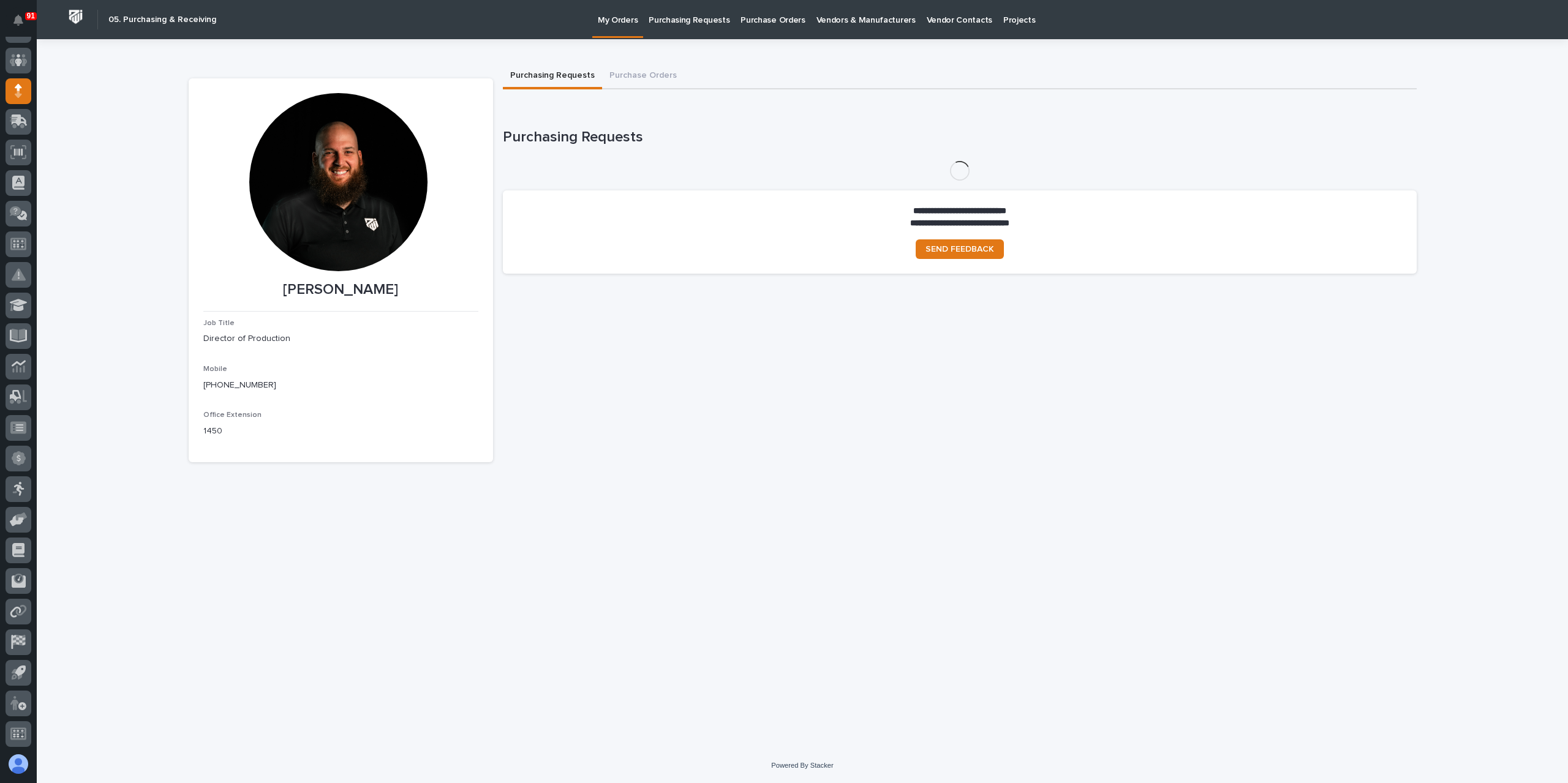
click at [683, 30] on link "Purchasing Requests" at bounding box center [688, 19] width 92 height 38
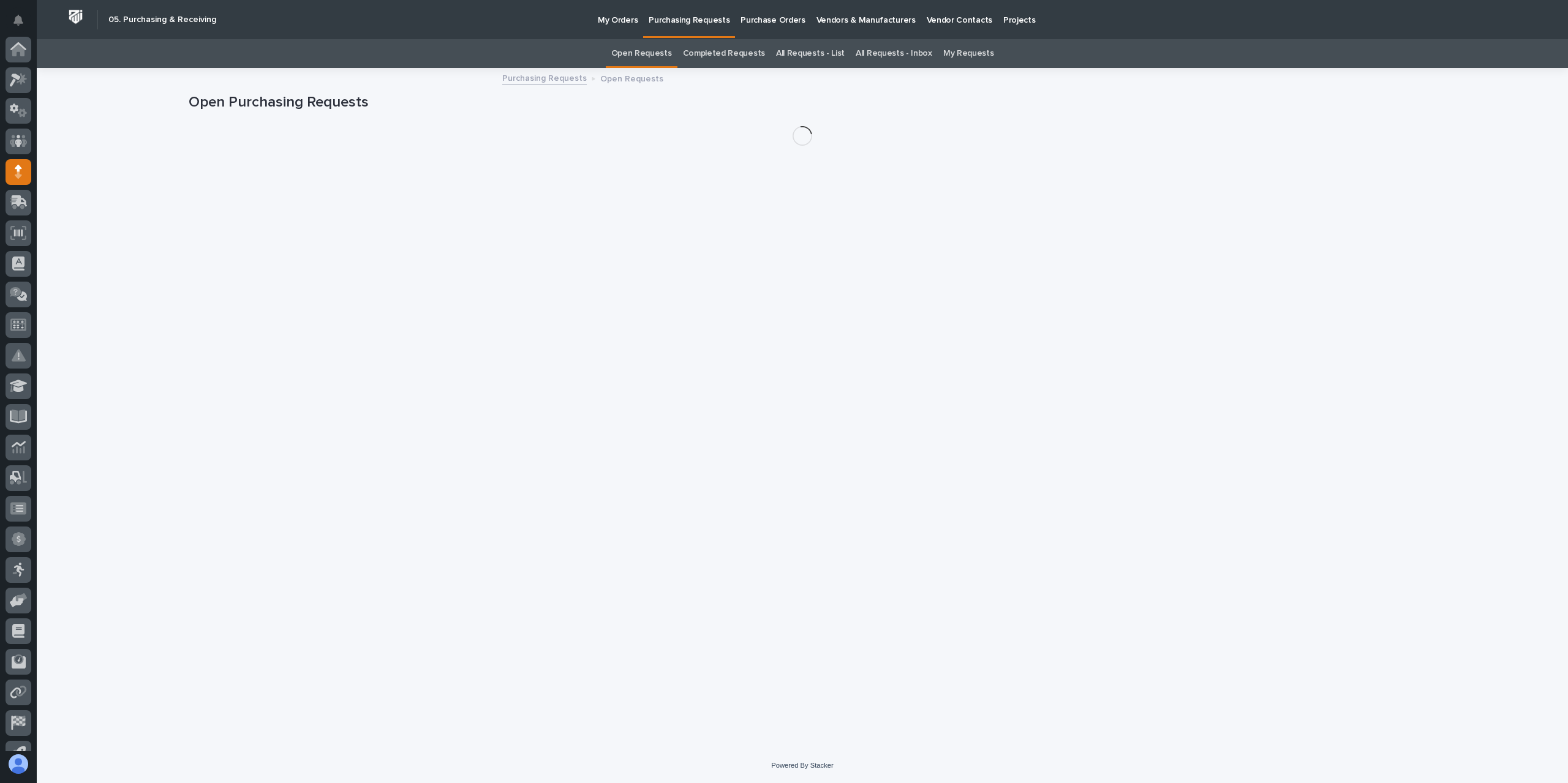
scroll to position [81, 0]
click at [811, 56] on link "All Requests - List" at bounding box center [810, 54] width 69 height 29
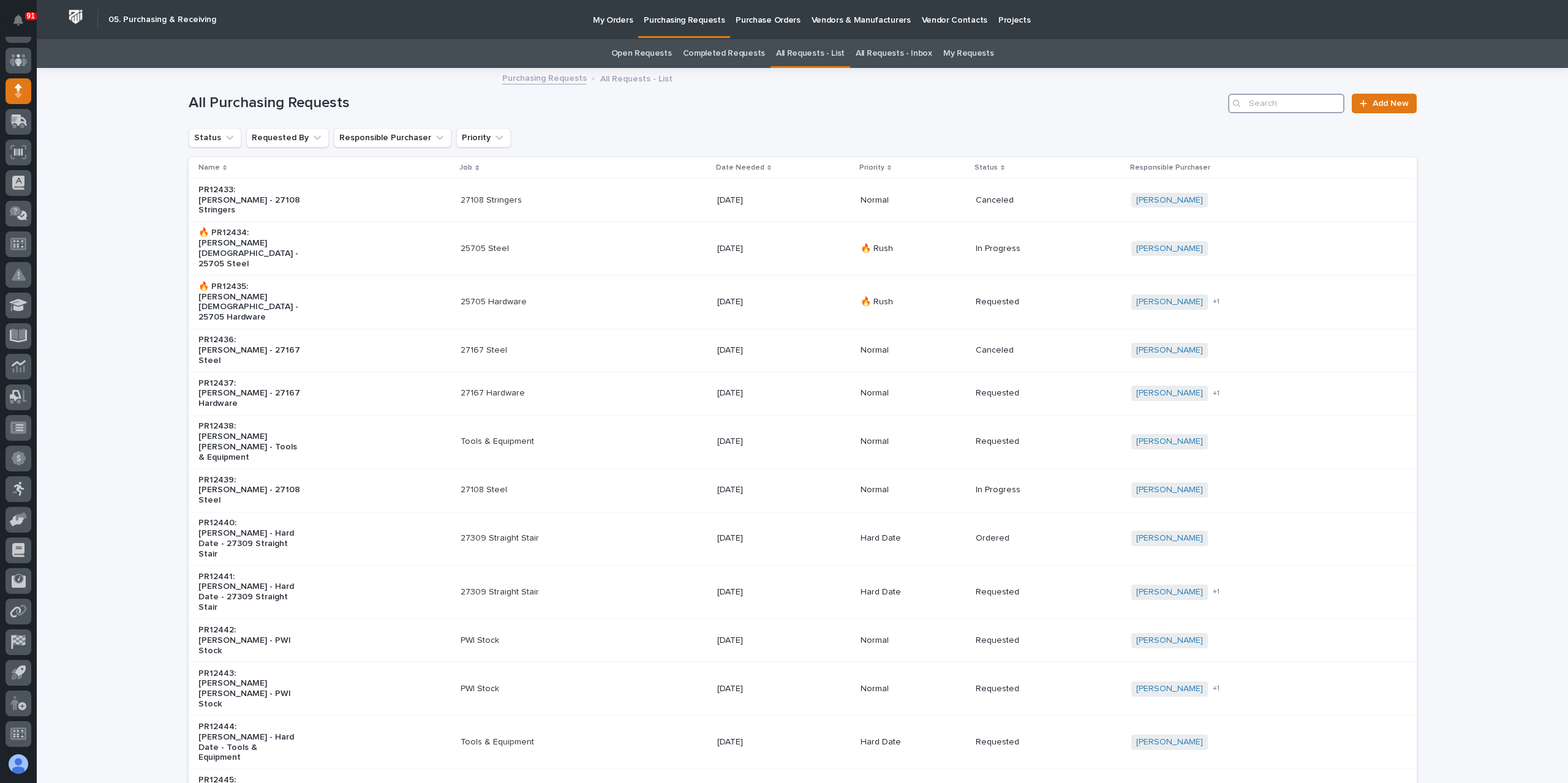
click at [1255, 104] on input "Search" at bounding box center [1286, 103] width 116 height 20
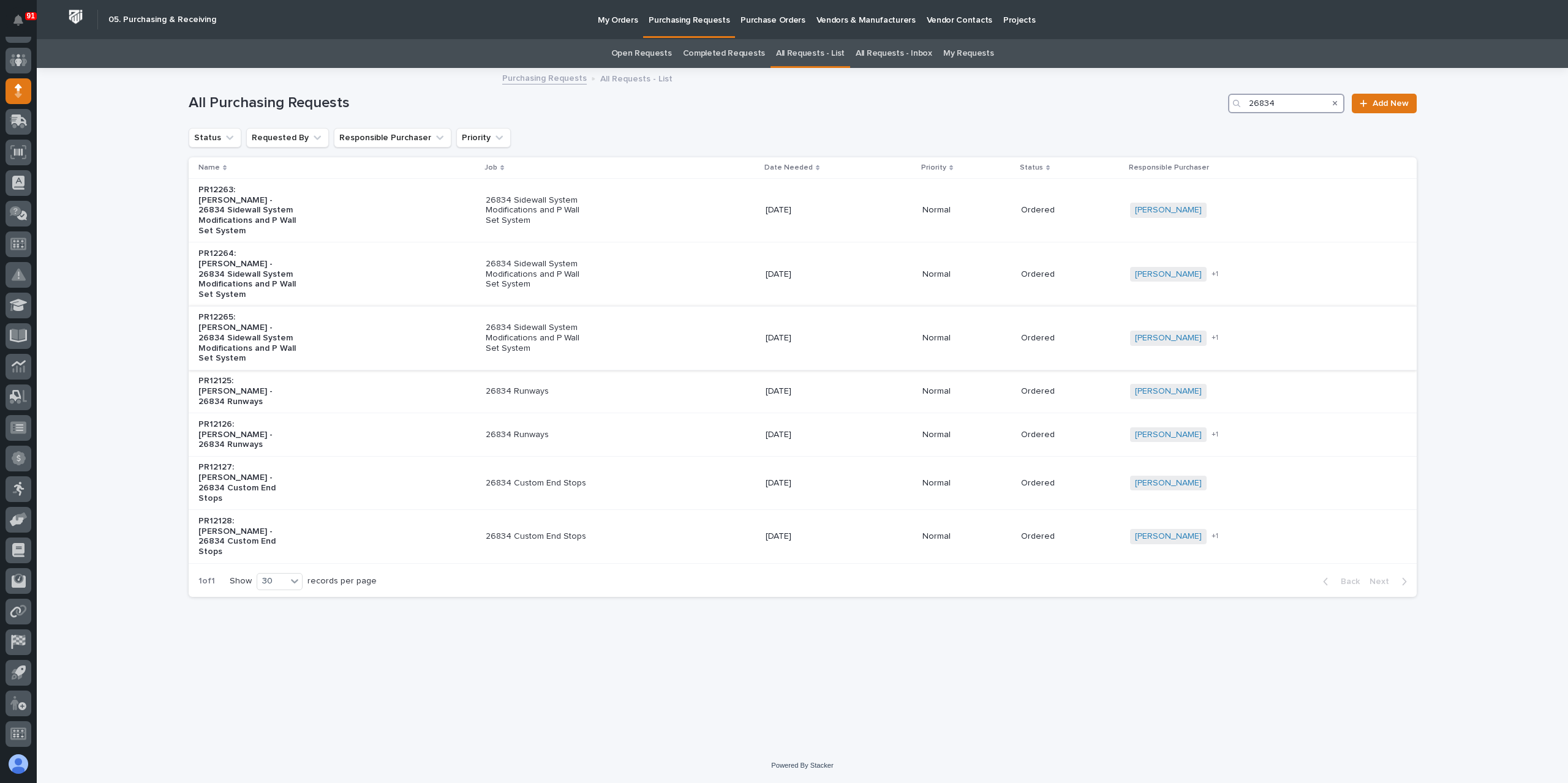
type input "26834"
click at [557, 323] on p "26834 Sidewall System Modifications and P Wall Set System" at bounding box center [537, 338] width 102 height 30
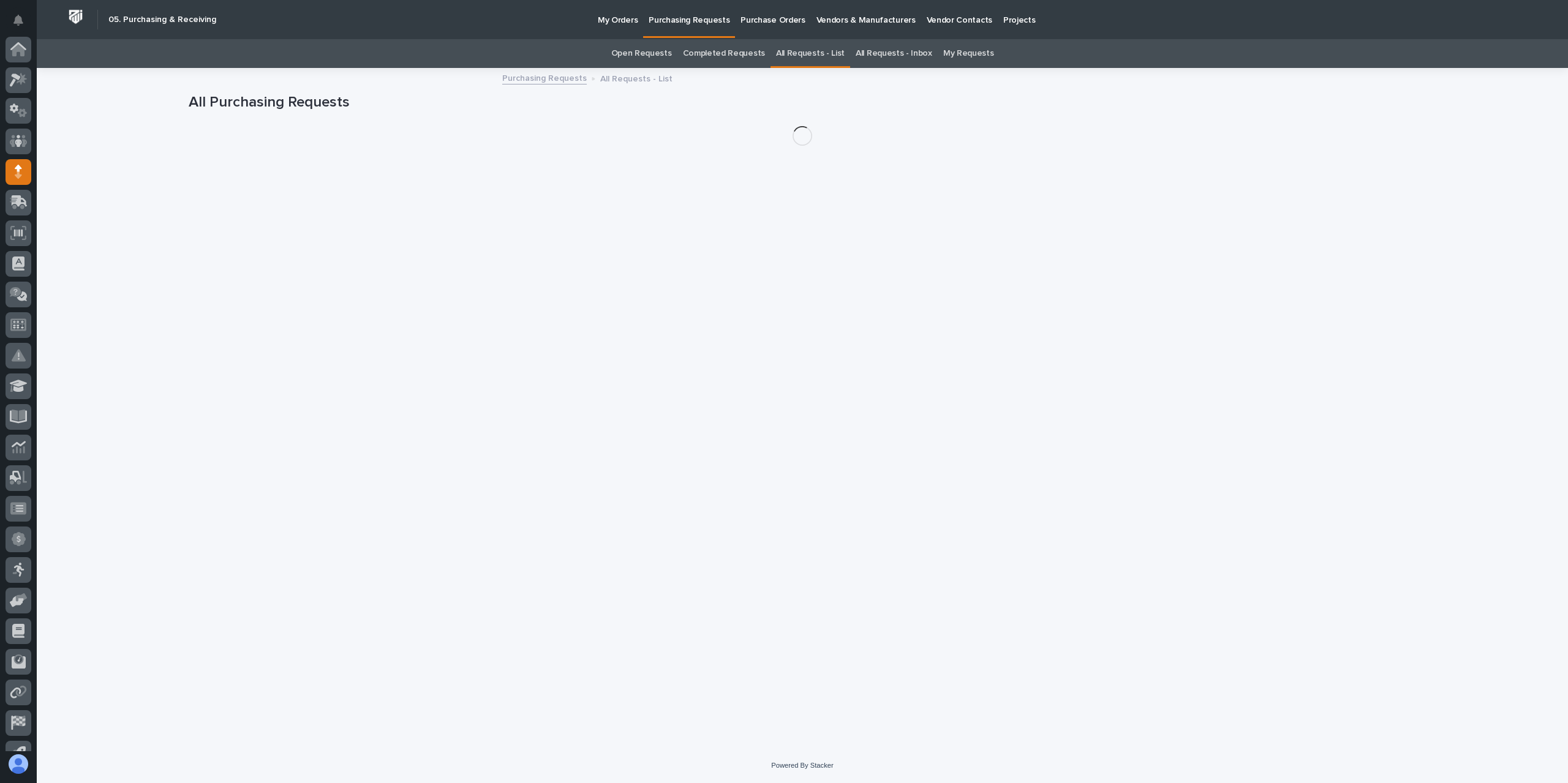
scroll to position [81, 0]
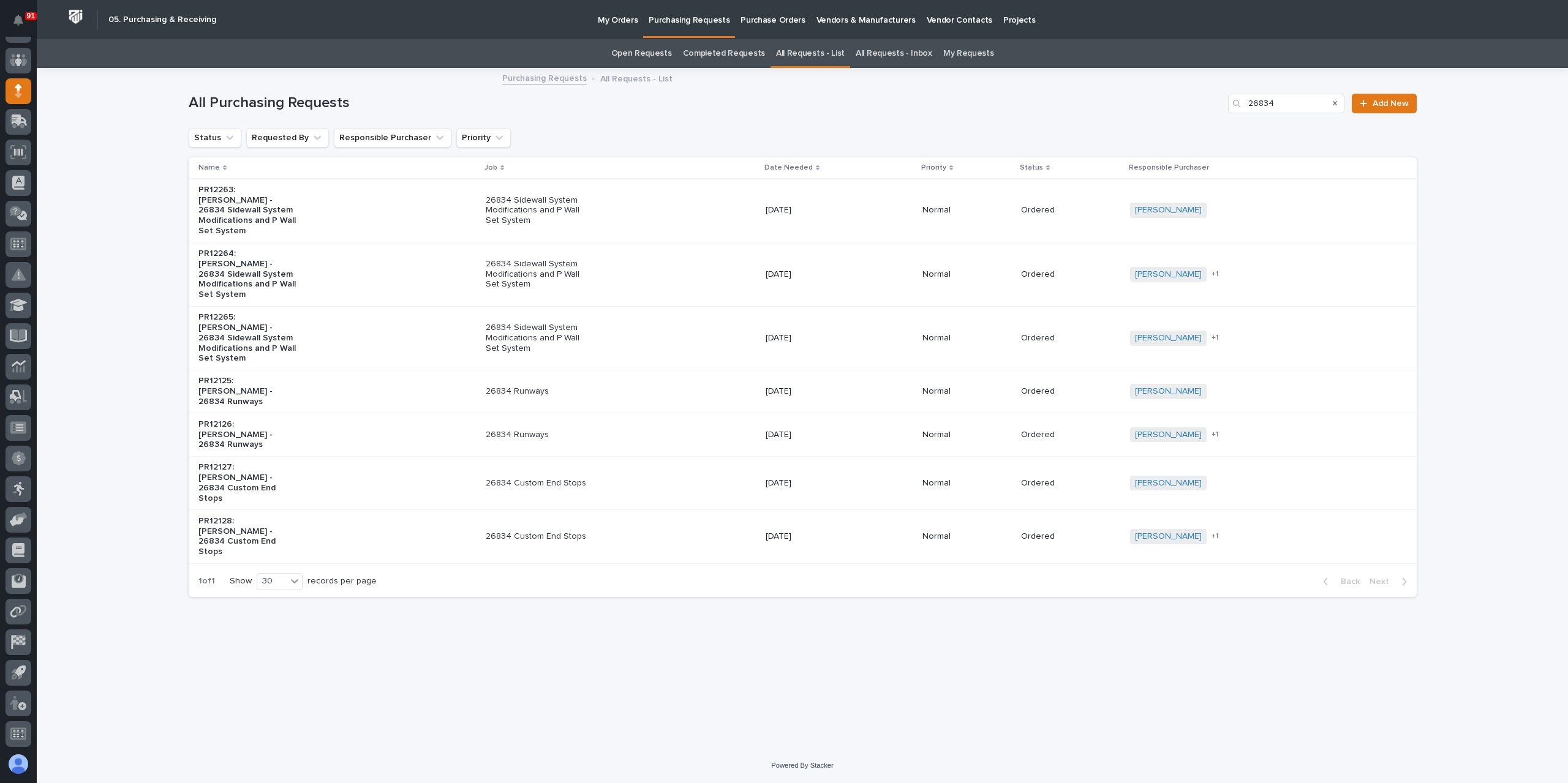
click at [564, 267] on p "26834 Sidewall System Modifications and P Wall Set System" at bounding box center [537, 274] width 102 height 30
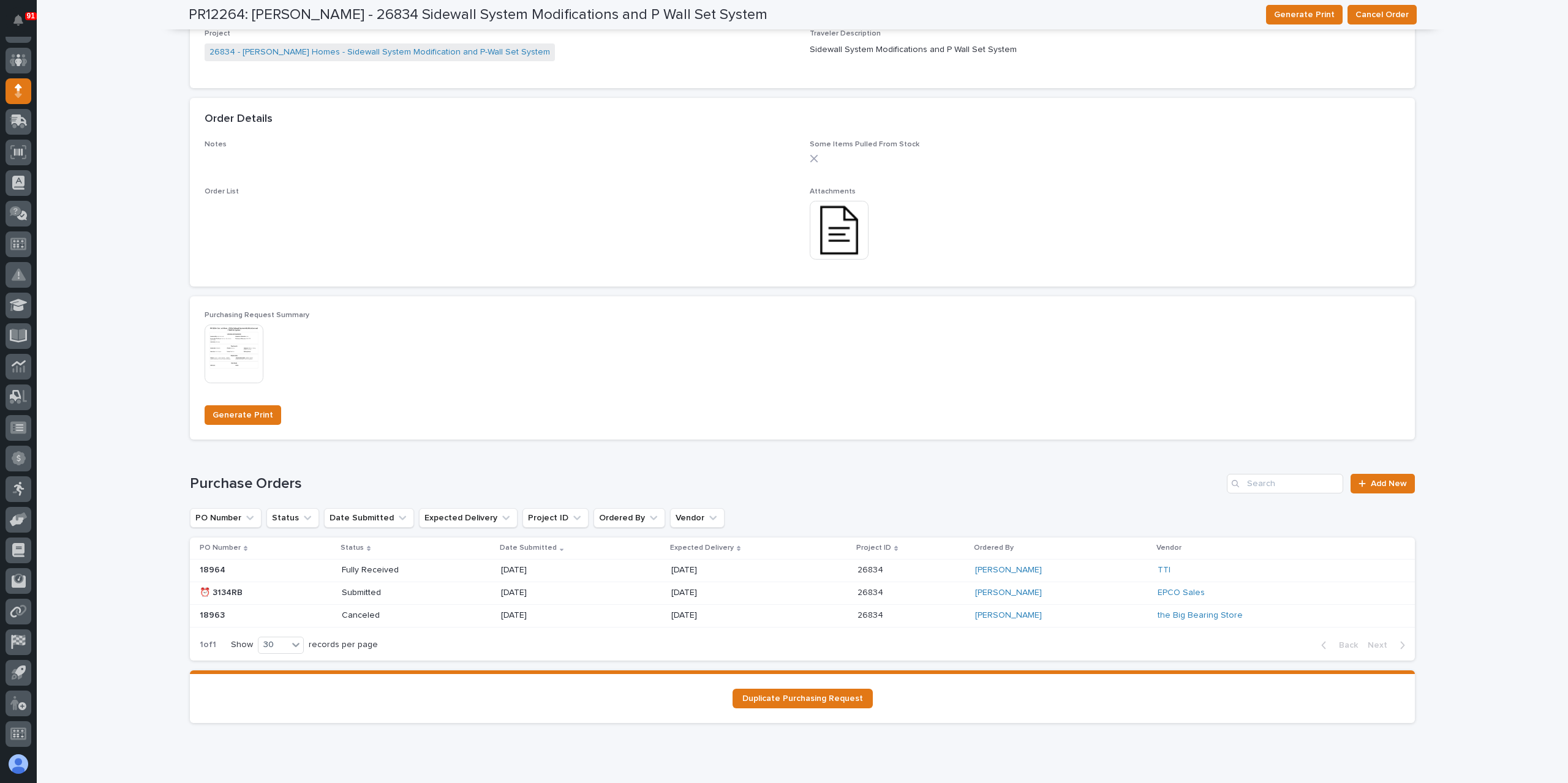
scroll to position [703, 0]
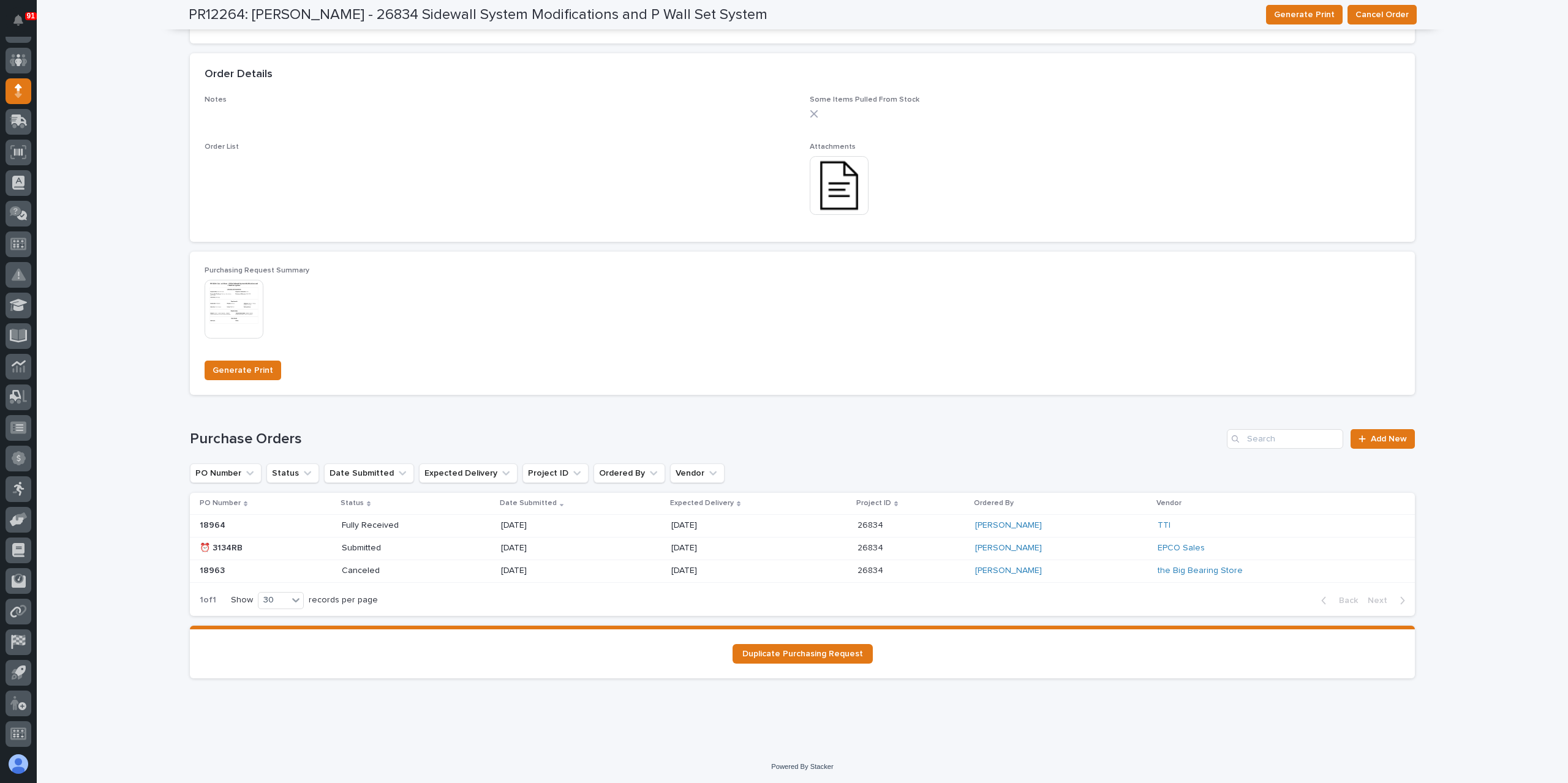
click at [836, 166] on img at bounding box center [839, 185] width 59 height 59
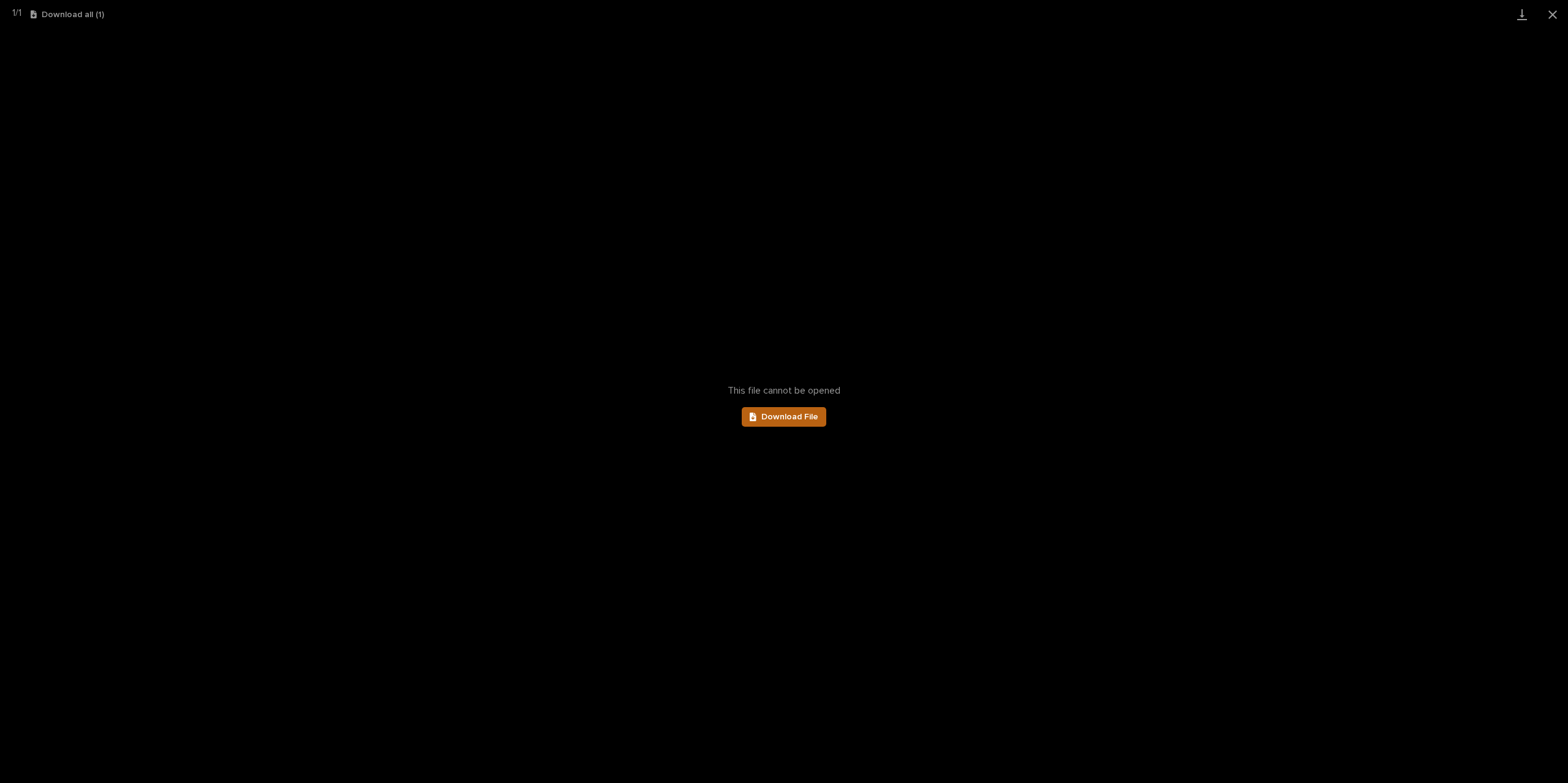
click at [779, 417] on span "Download File" at bounding box center [789, 417] width 57 height 9
click at [1547, 20] on button "Close gallery" at bounding box center [1552, 15] width 30 height 29
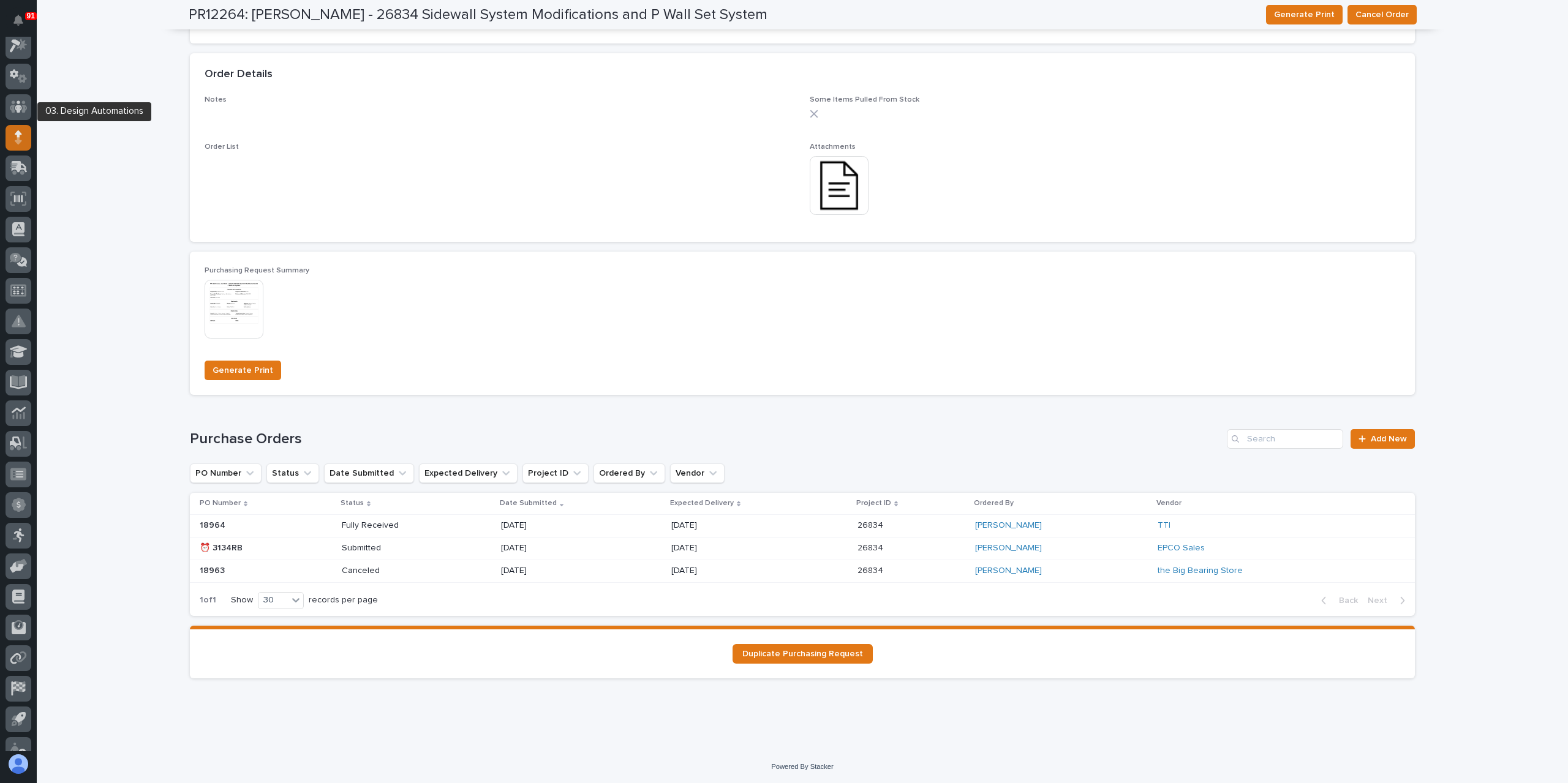
scroll to position [0, 0]
click at [8, 78] on div at bounding box center [18, 80] width 26 height 26
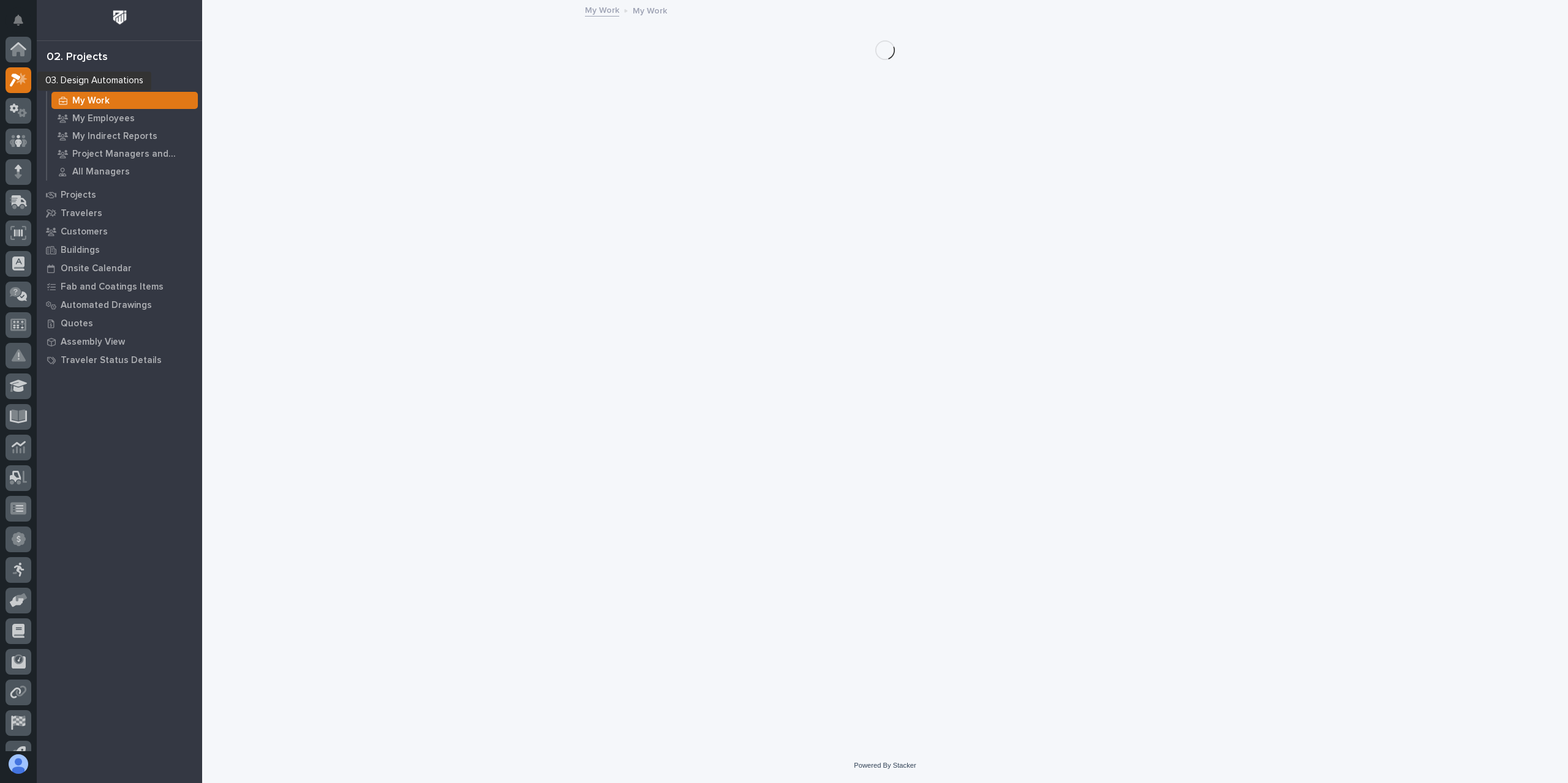
scroll to position [30, 0]
